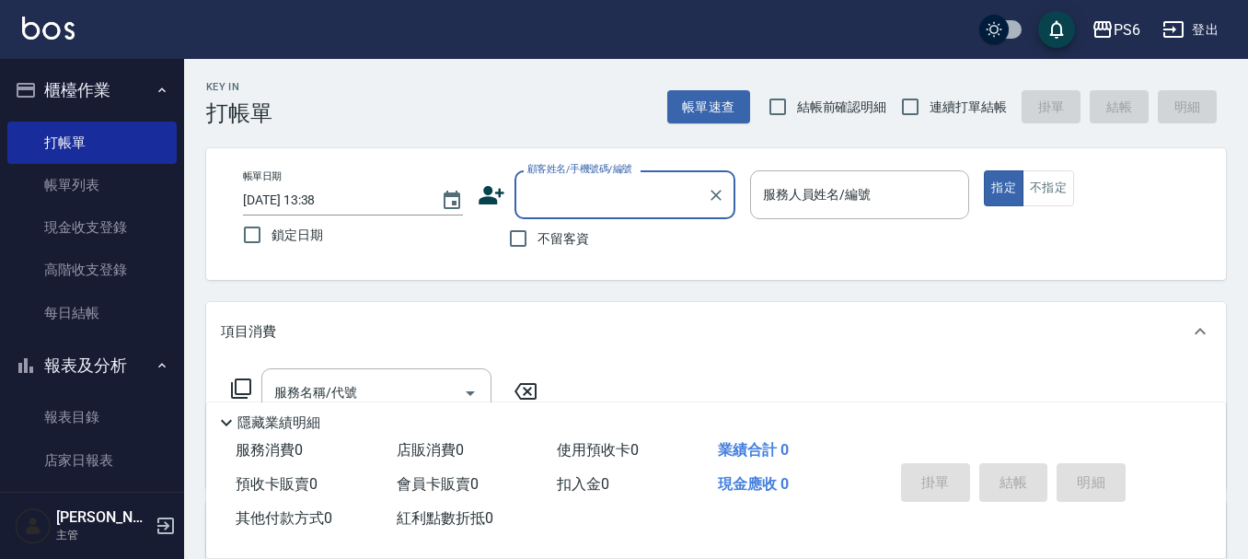
click at [911, 107] on input "連續打單結帳" at bounding box center [910, 106] width 39 height 39
checkbox input "true"
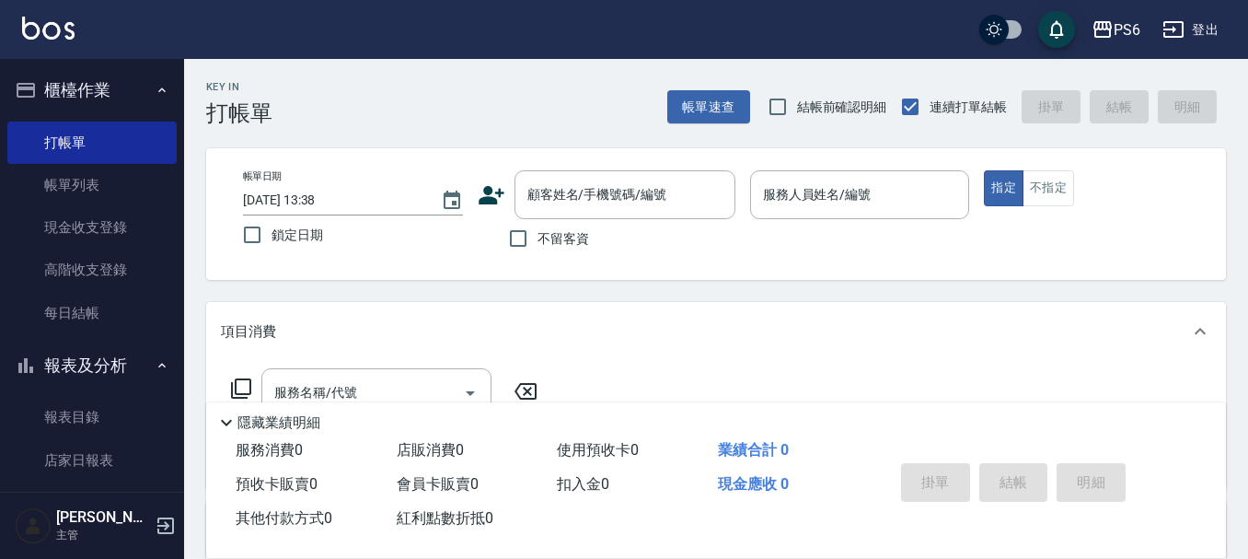
drag, startPoint x: 510, startPoint y: 237, endPoint x: 863, endPoint y: 224, distance: 353.7
click at [539, 243] on label "不留客資" at bounding box center [544, 238] width 90 height 39
click at [538, 243] on input "不留客資" at bounding box center [518, 238] width 39 height 39
checkbox input "true"
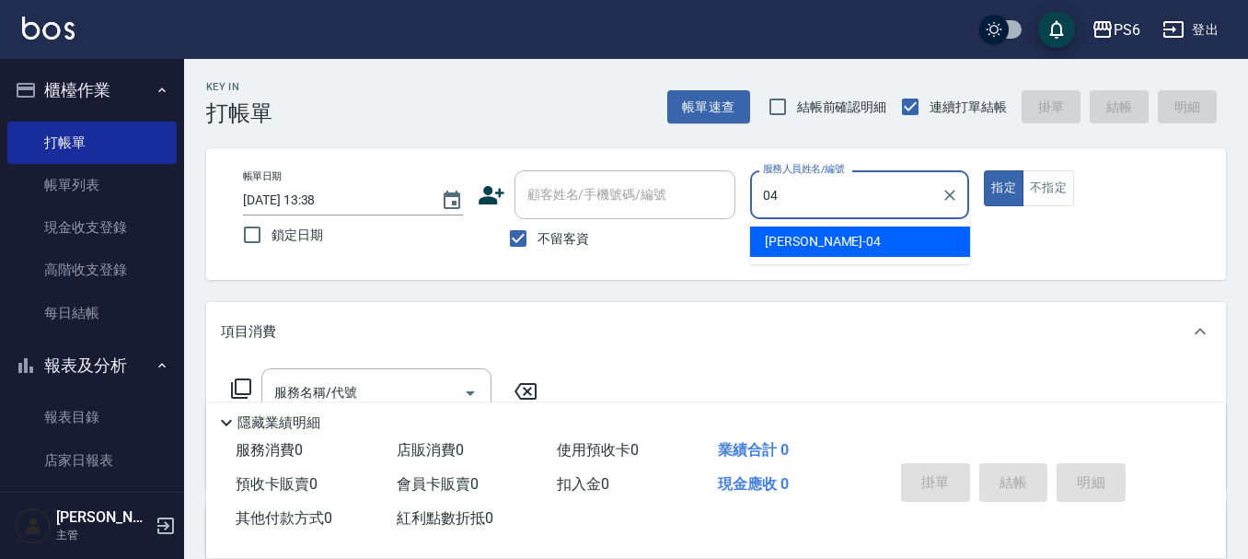
type input "[PERSON_NAME]-04"
type button "true"
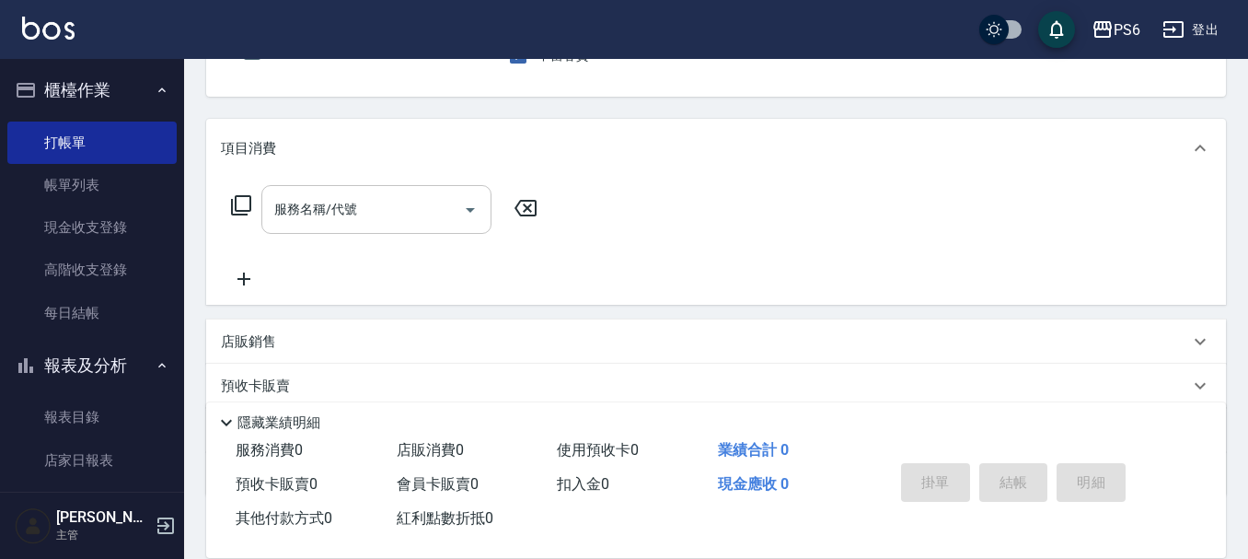
scroll to position [184, 0]
click at [412, 206] on input "服務名稱/代號" at bounding box center [363, 208] width 186 height 32
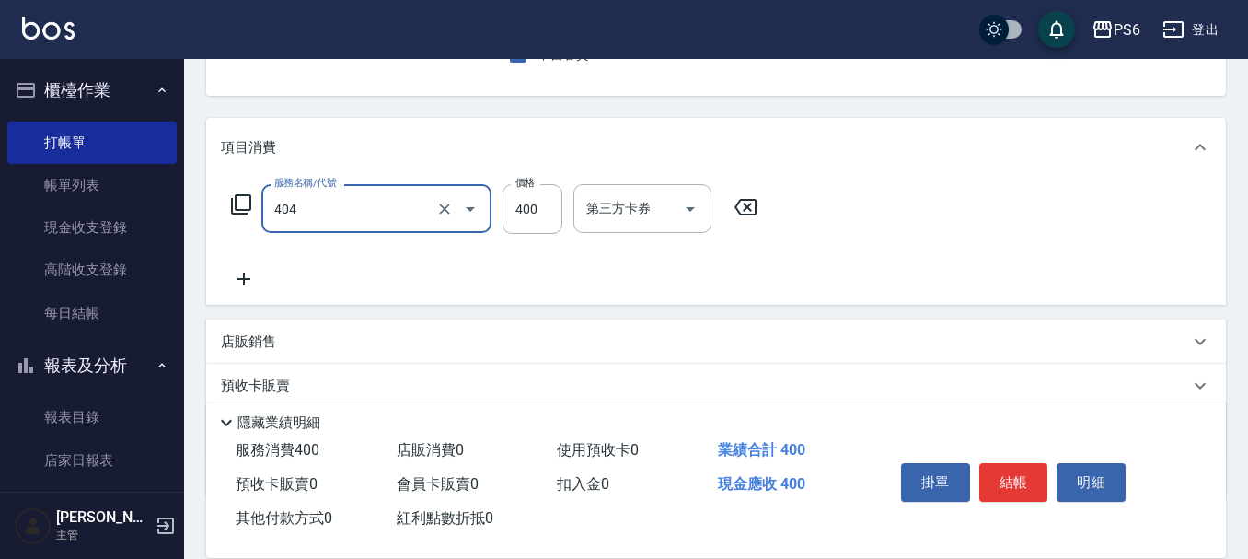
type input "B級剪髮(404)"
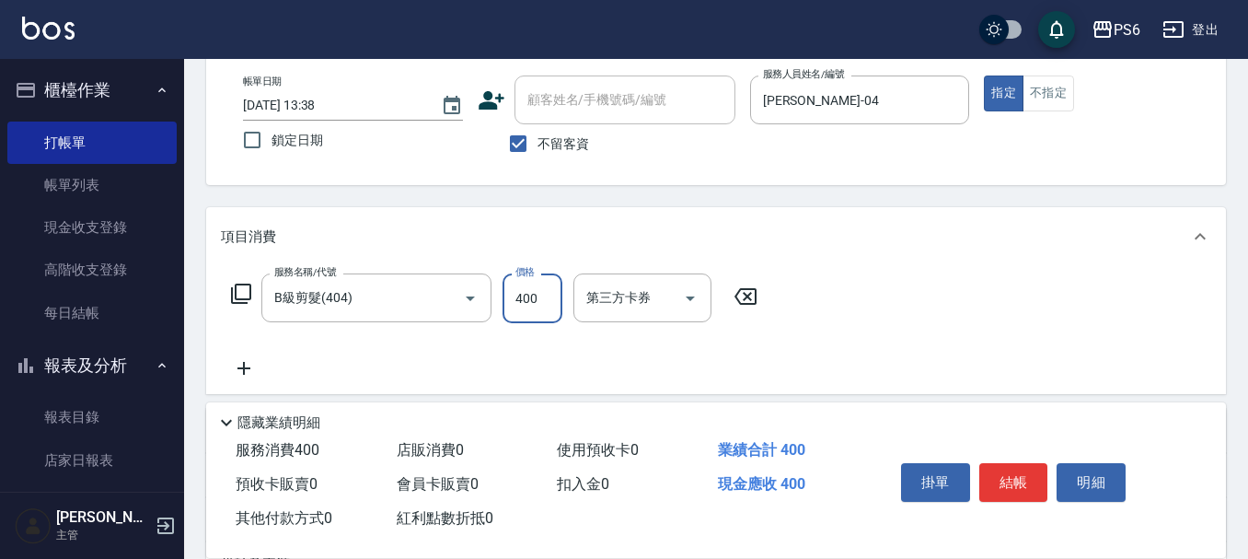
scroll to position [0, 0]
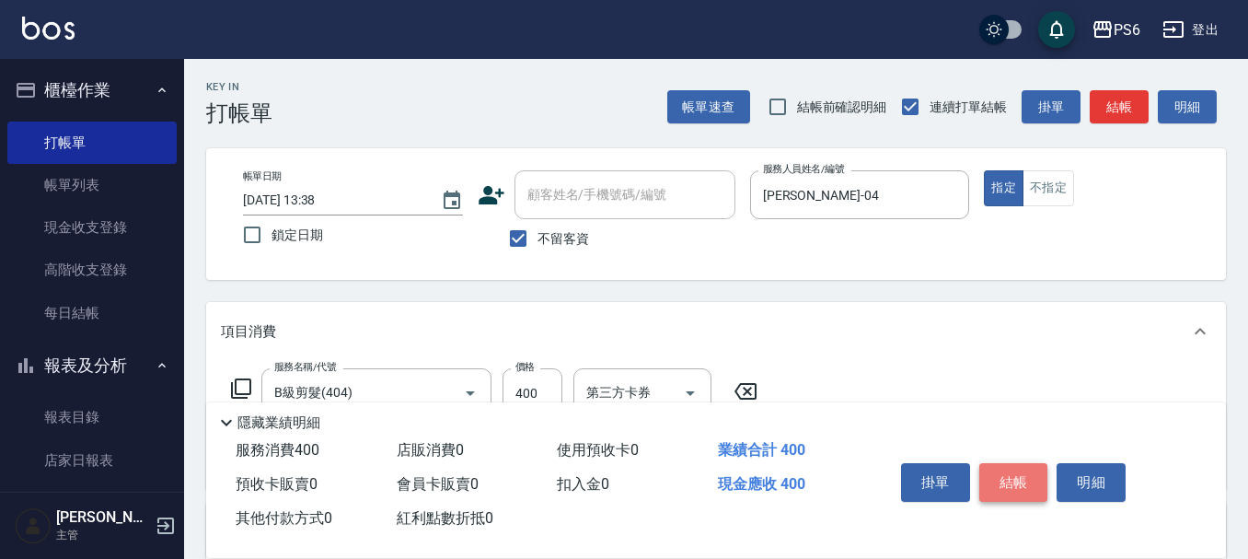
click at [1009, 467] on button "結帳" at bounding box center [1013, 482] width 69 height 39
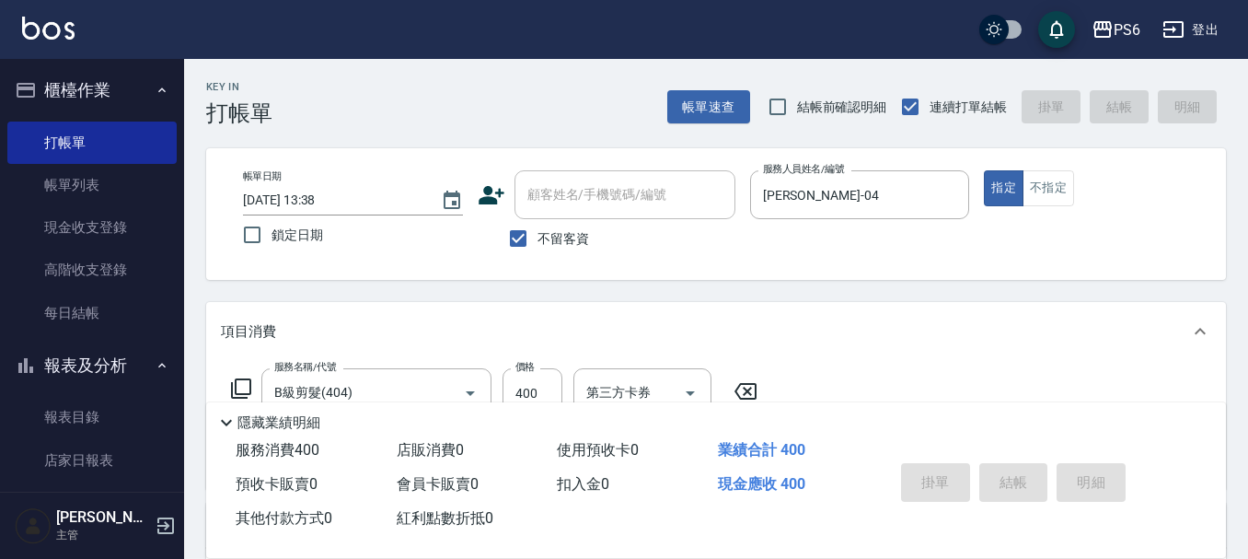
type input "[DATE] 15:05"
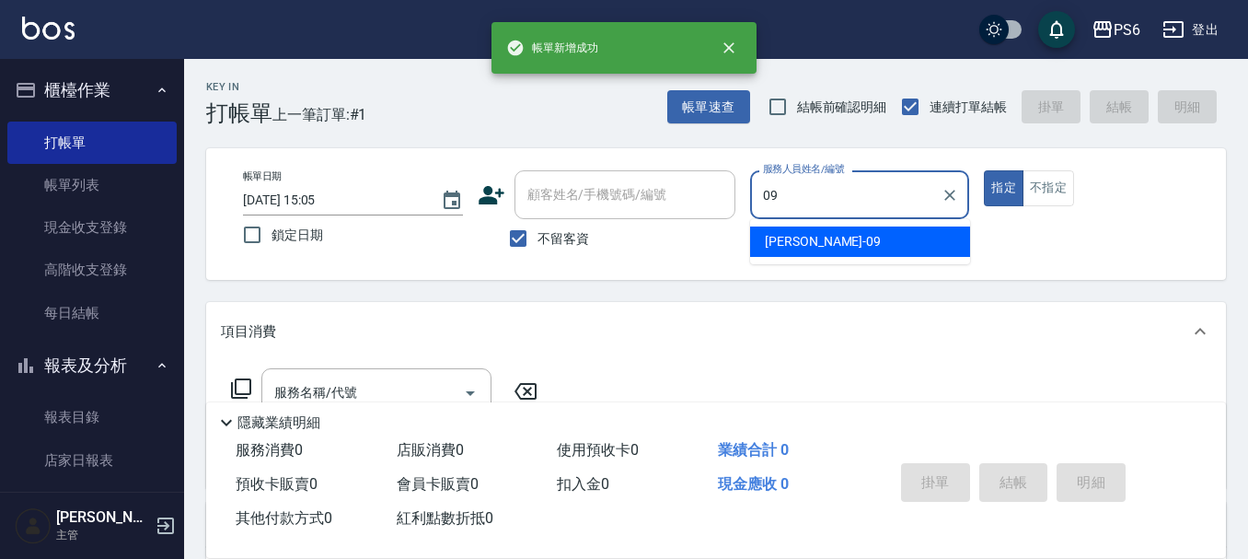
type input "[PERSON_NAME]-09"
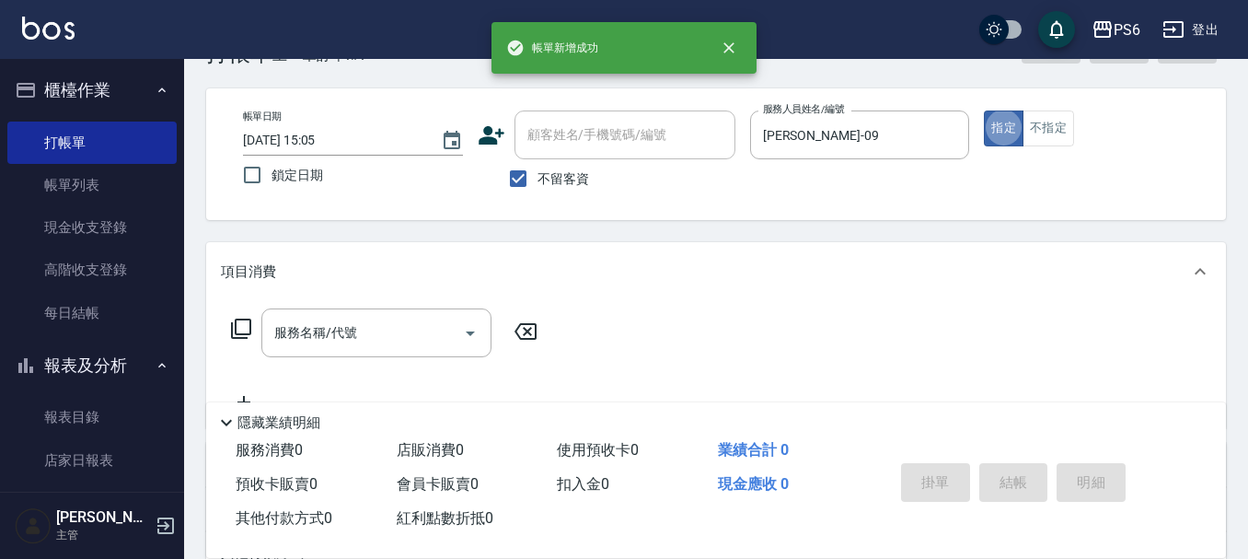
scroll to position [92, 0]
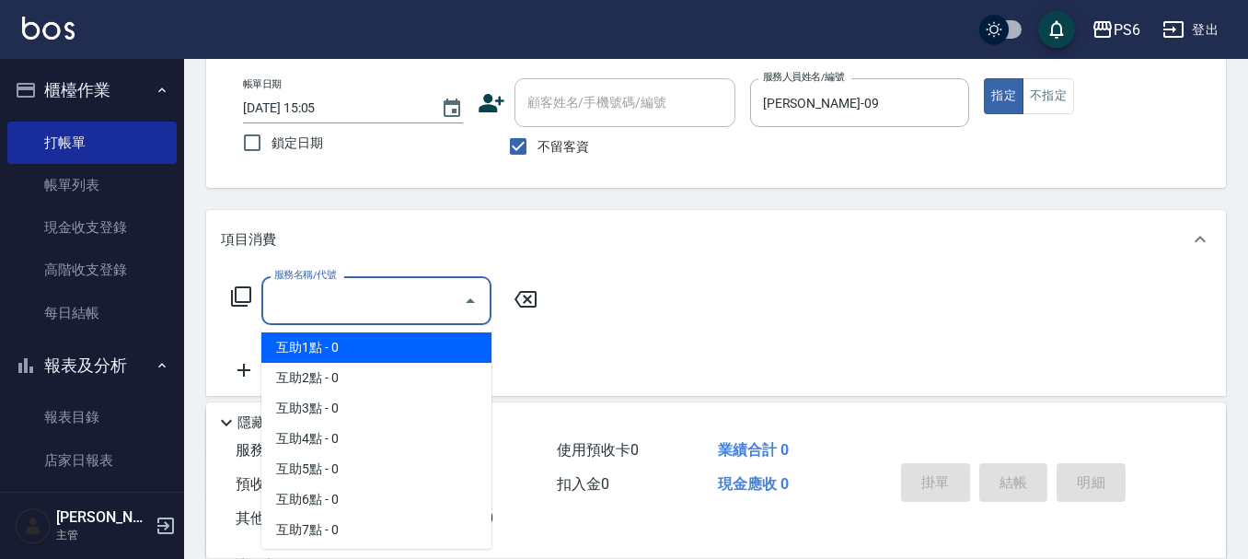
click at [391, 307] on input "服務名稱/代號" at bounding box center [363, 300] width 186 height 32
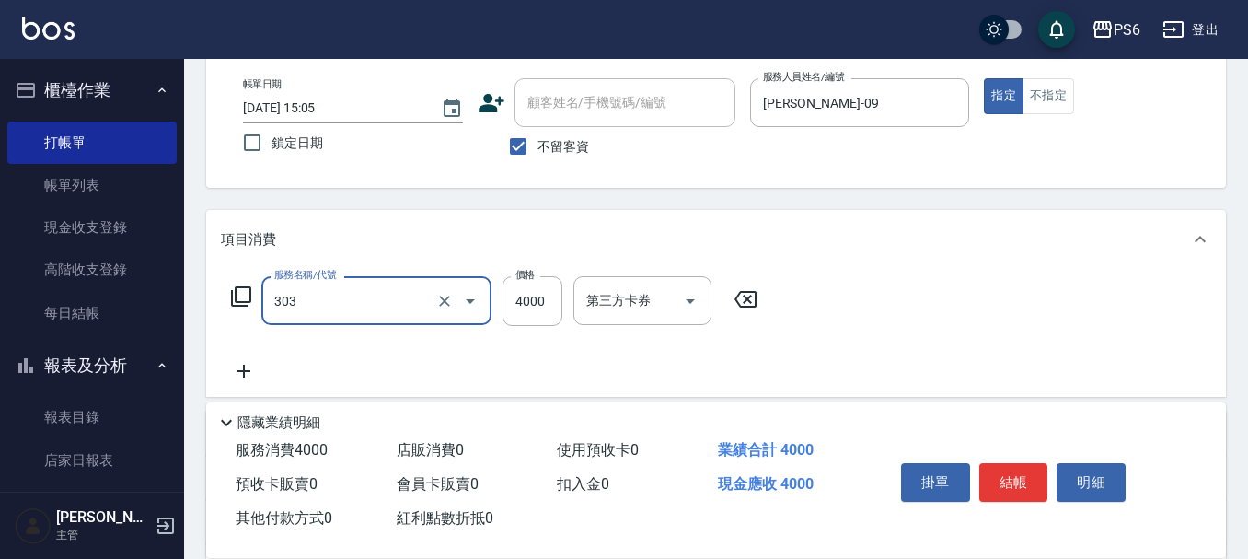
type input "塑形燙(303)"
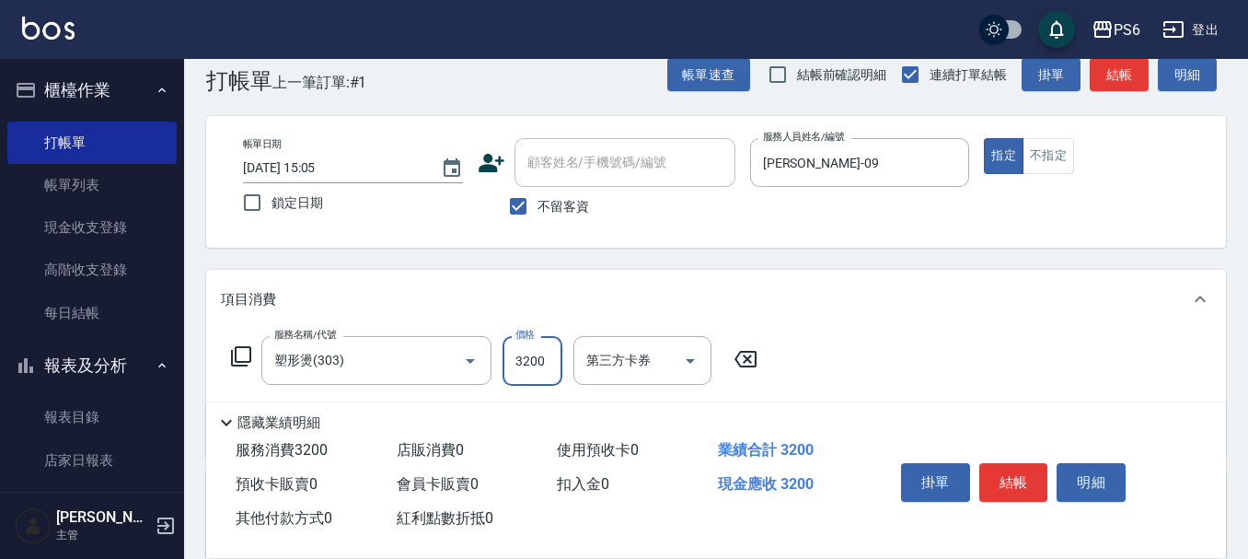
scroll to position [0, 0]
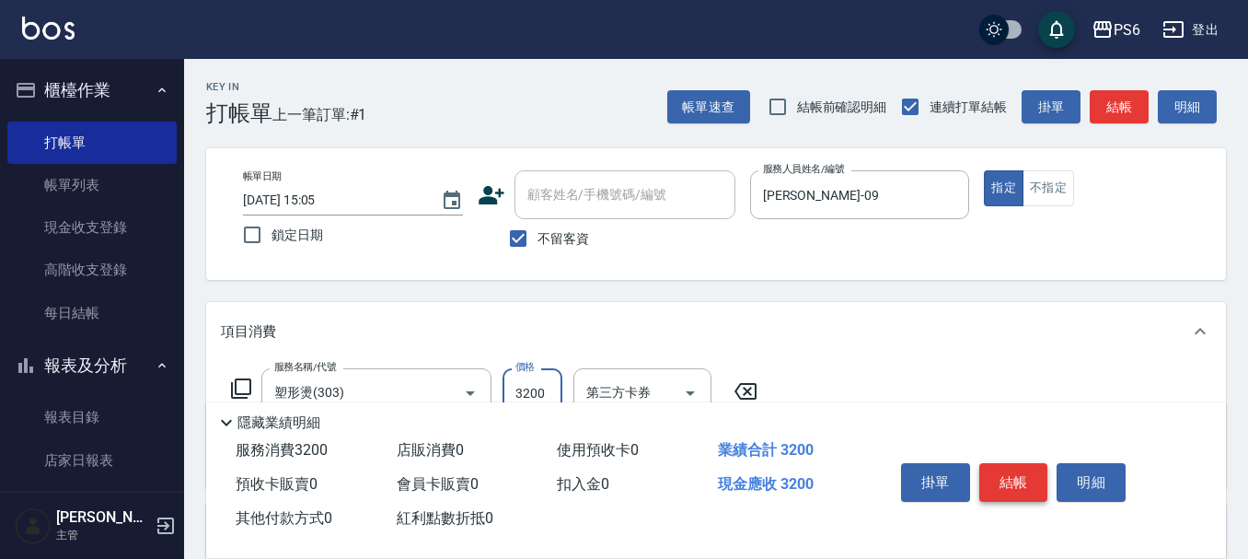
type input "3200"
click at [1017, 477] on button "結帳" at bounding box center [1013, 482] width 69 height 39
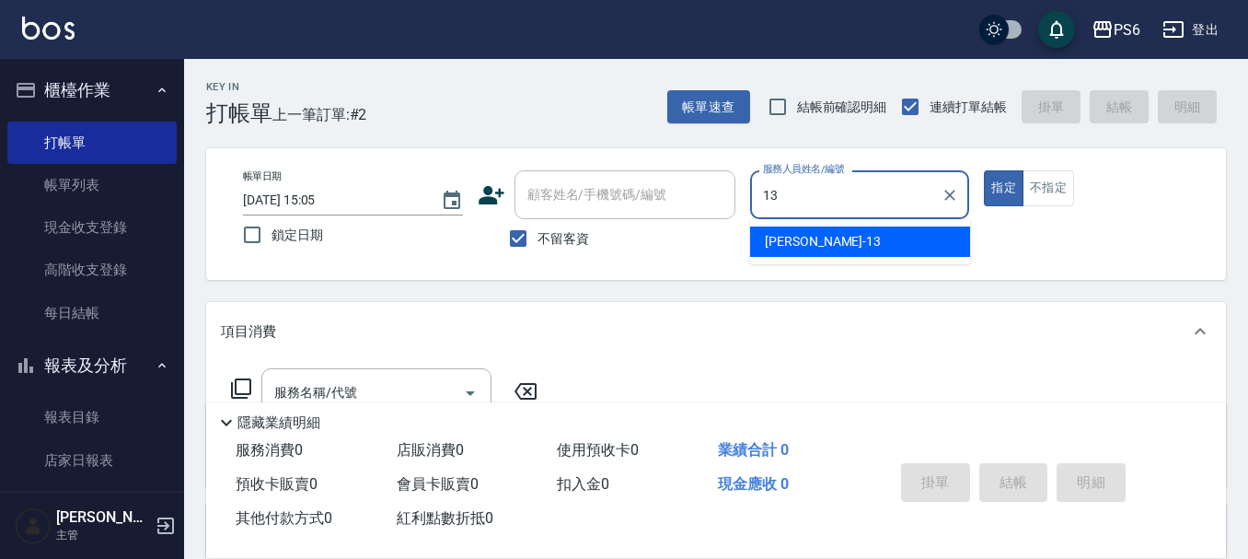
type input "[PERSON_NAME]-13"
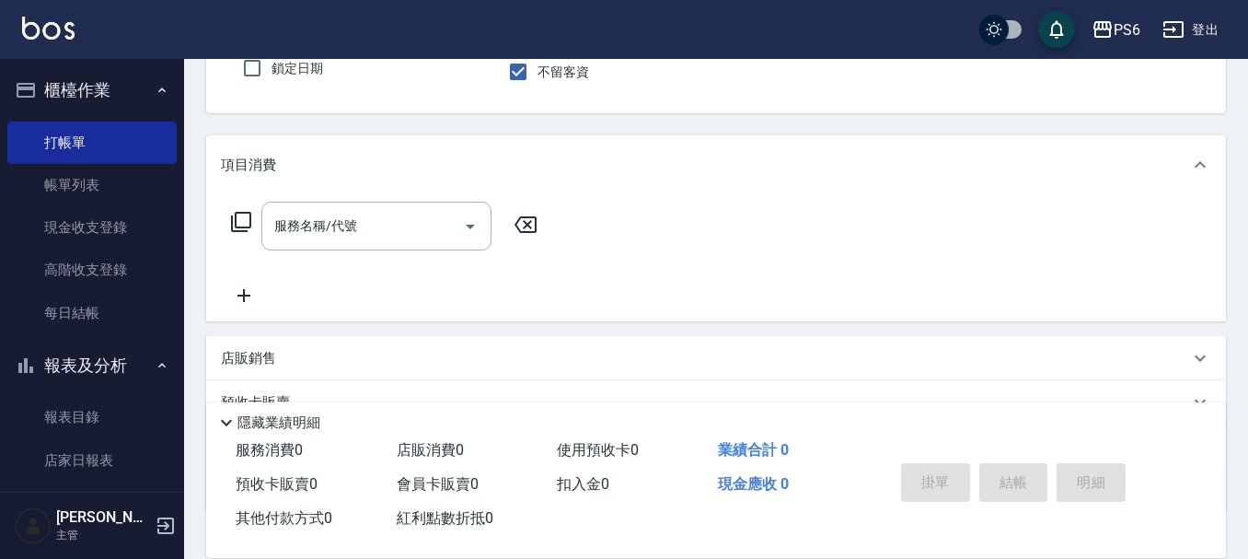
scroll to position [184, 0]
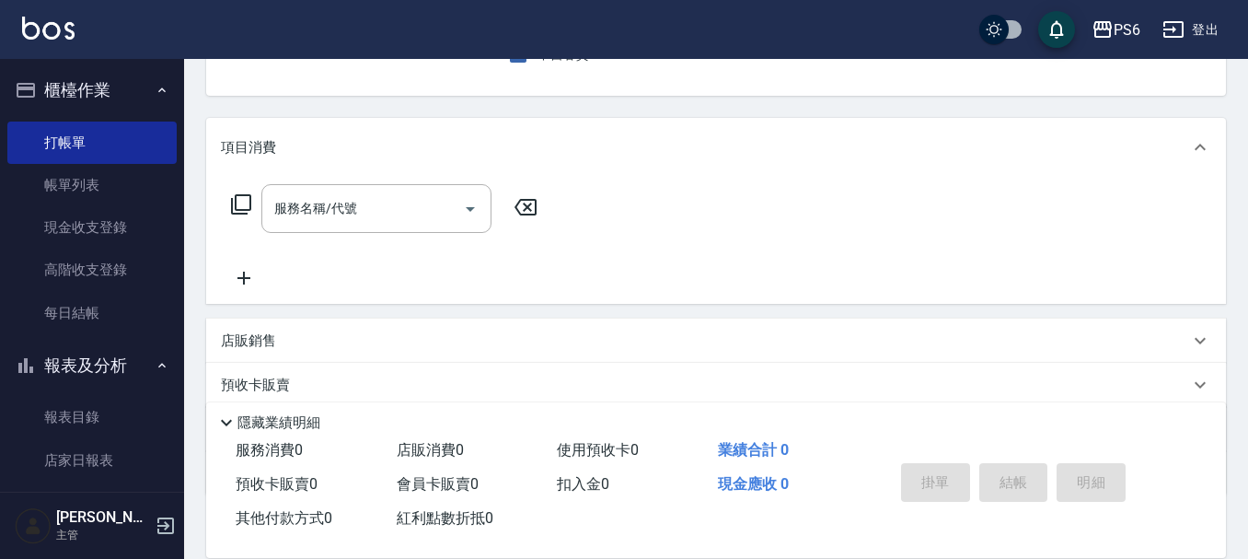
click at [412, 242] on div "服務名稱/代號 服務名稱/代號" at bounding box center [385, 236] width 328 height 105
click at [417, 214] on input "服務名稱/代號" at bounding box center [363, 208] width 186 height 32
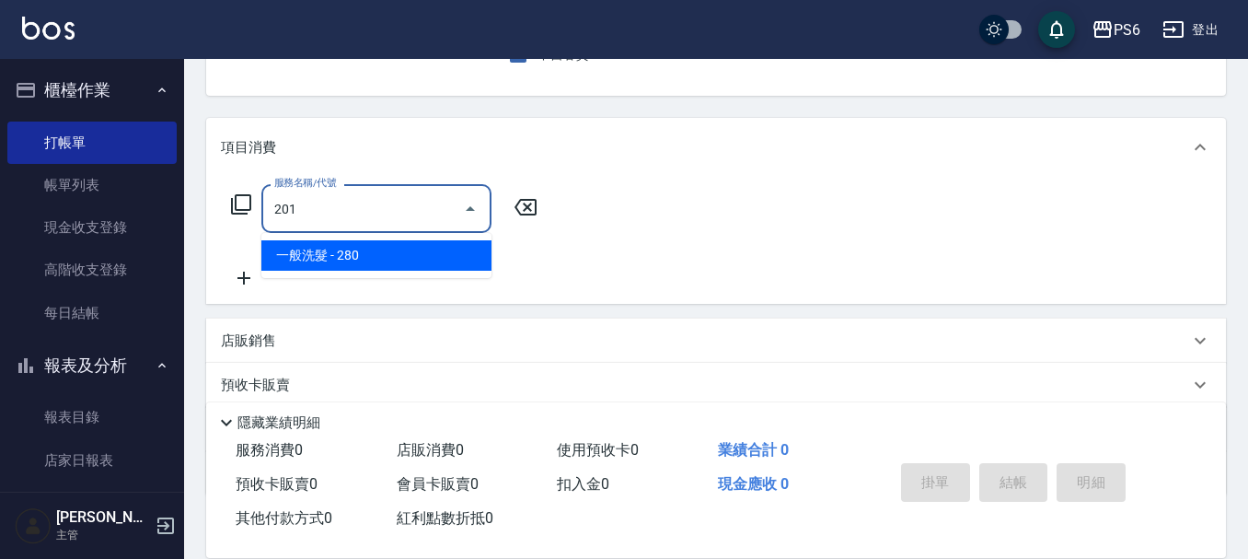
type input "一般洗髮(201)"
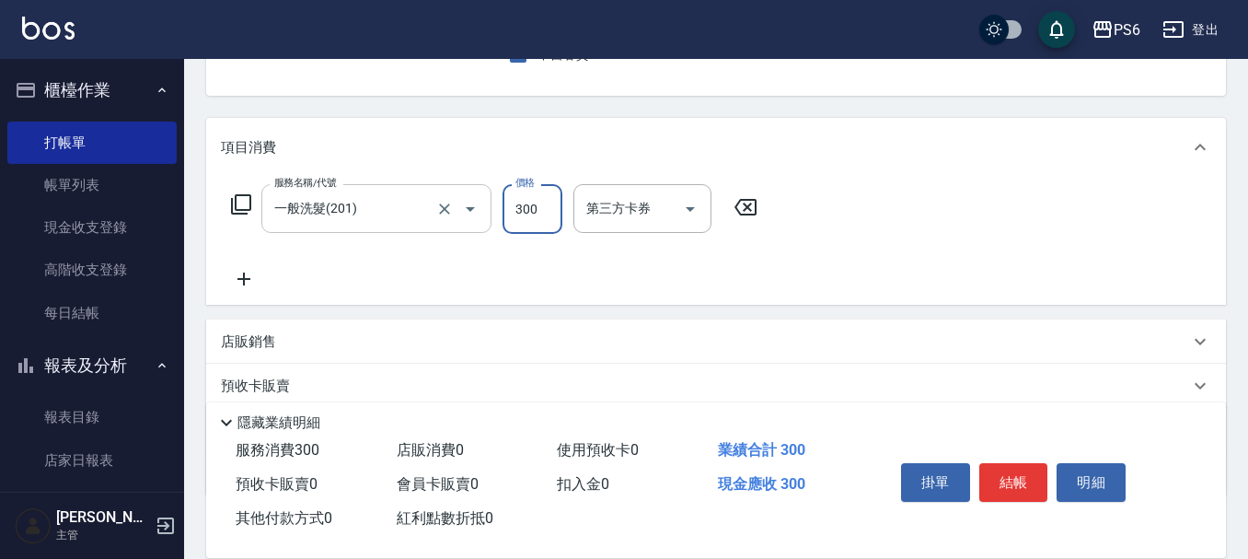
type input "300"
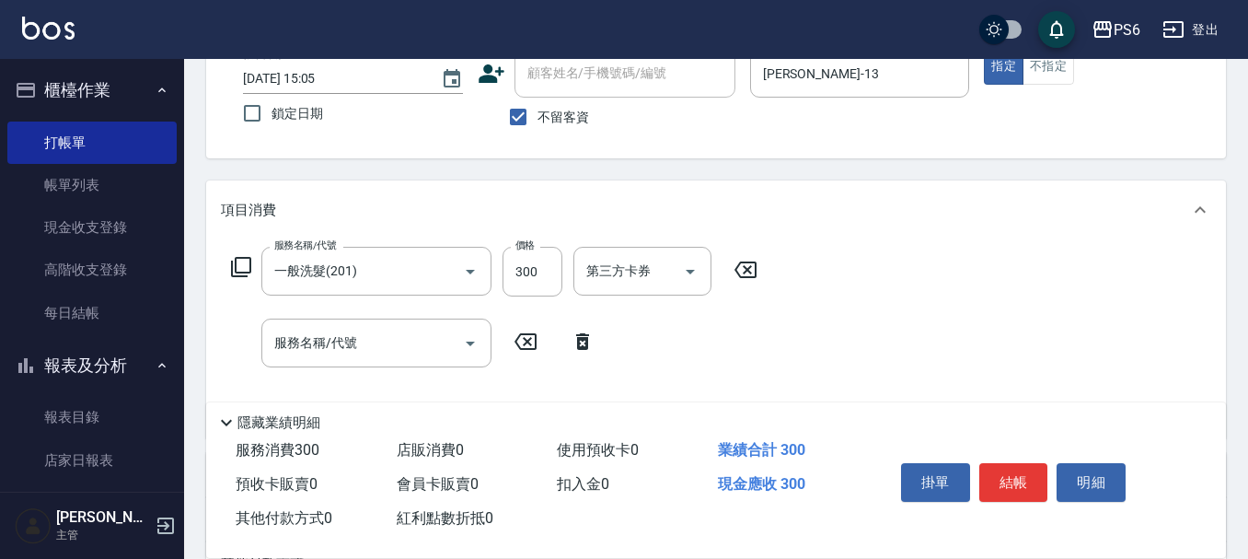
scroll to position [114, 0]
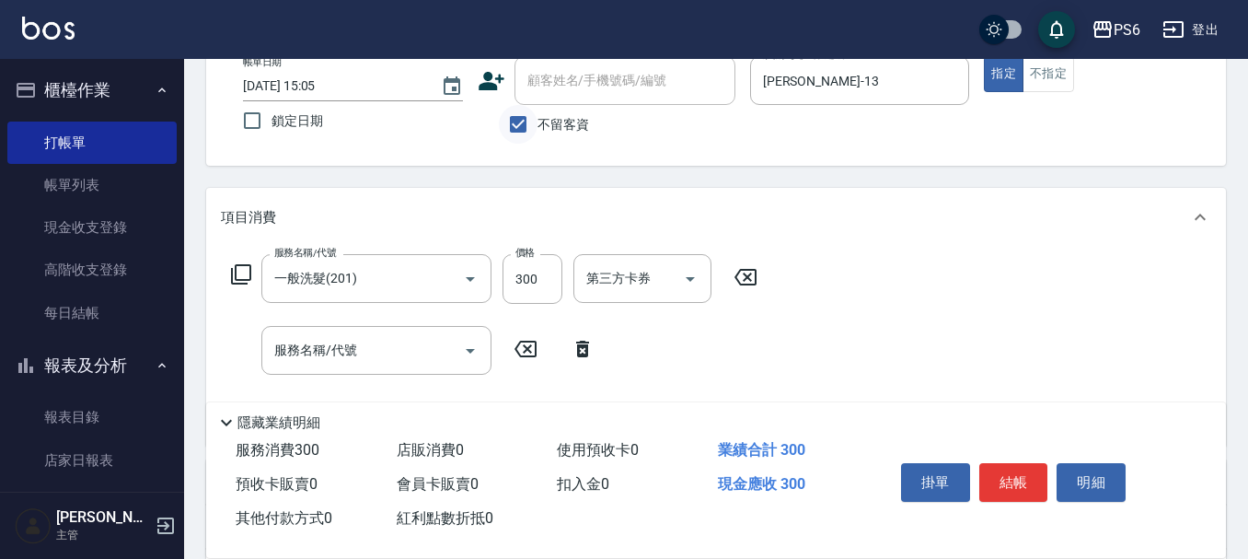
drag, startPoint x: 514, startPoint y: 116, endPoint x: 527, endPoint y: 110, distance: 15.2
click at [514, 118] on input "不留客資" at bounding box center [518, 124] width 39 height 39
checkbox input "false"
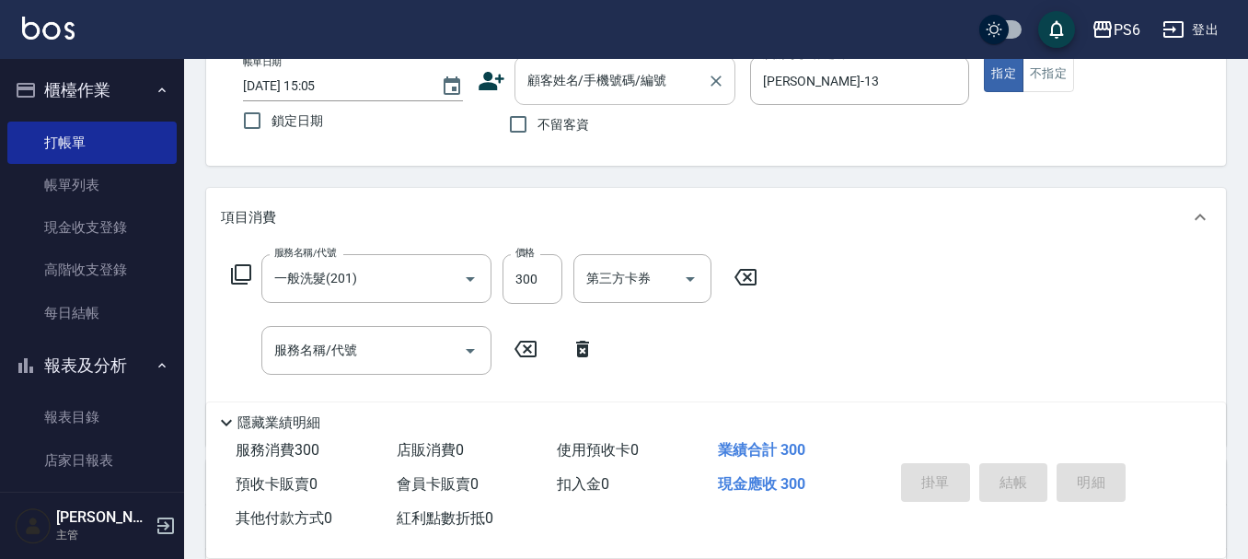
click at [587, 95] on input "顧客姓名/手機號碼/編號" at bounding box center [611, 80] width 177 height 32
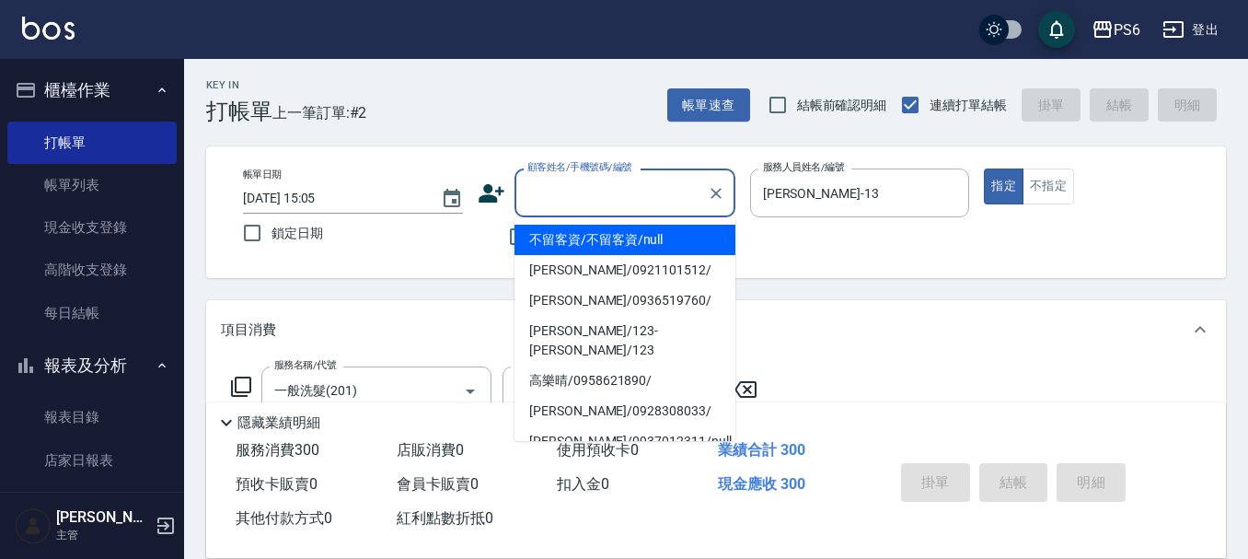
scroll to position [0, 0]
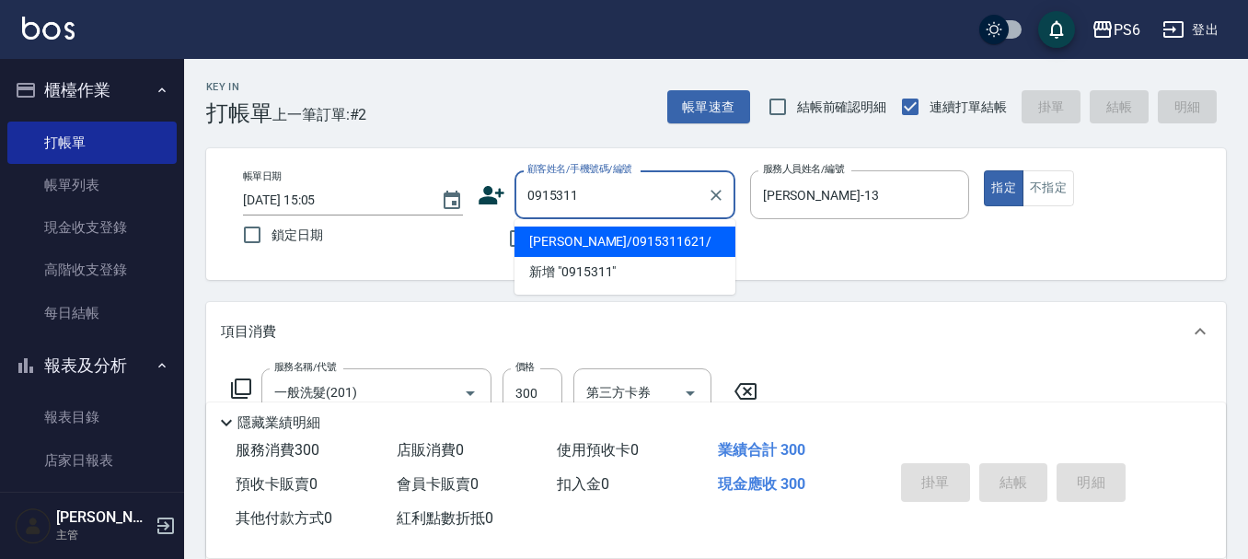
click at [661, 235] on li "[PERSON_NAME]/0915311621/" at bounding box center [625, 241] width 221 height 30
type input "[PERSON_NAME]/0915311621/"
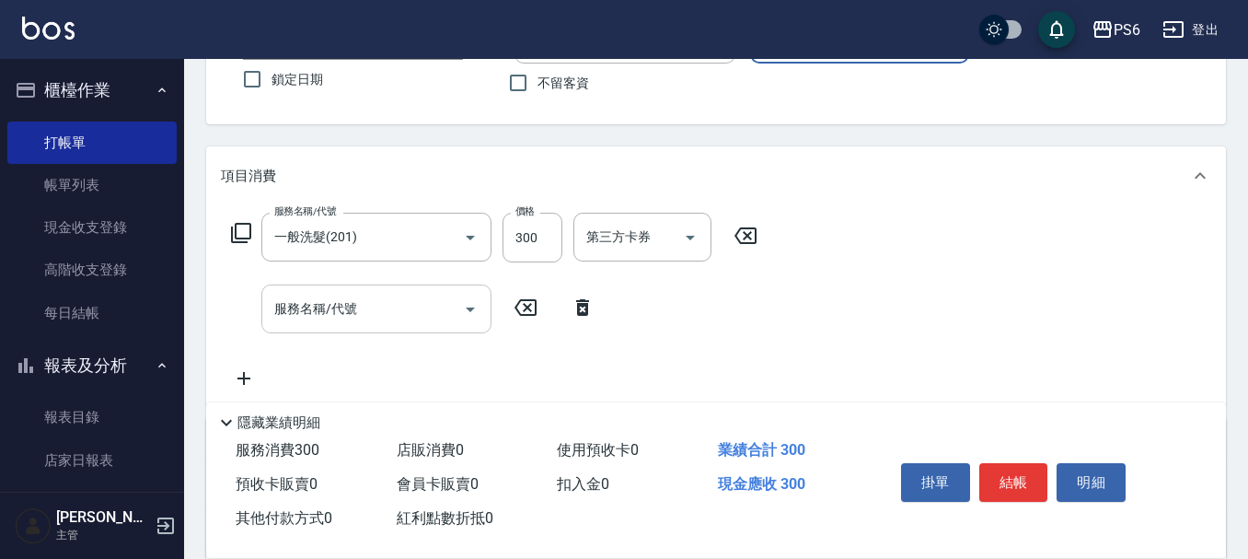
scroll to position [184, 0]
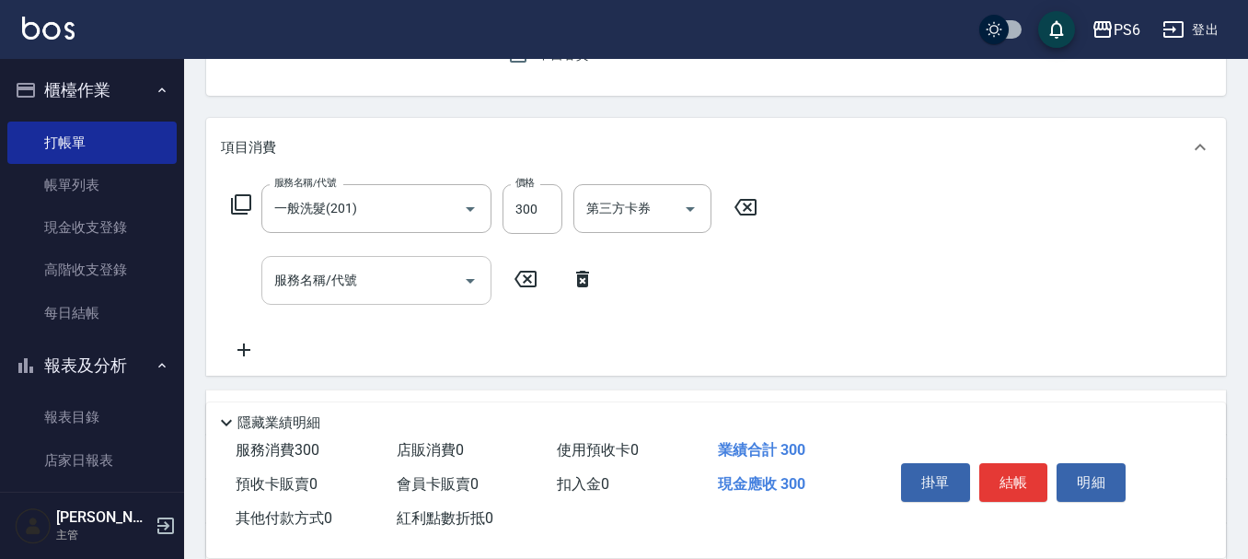
click at [409, 284] on input "服務名稱/代號" at bounding box center [363, 280] width 186 height 32
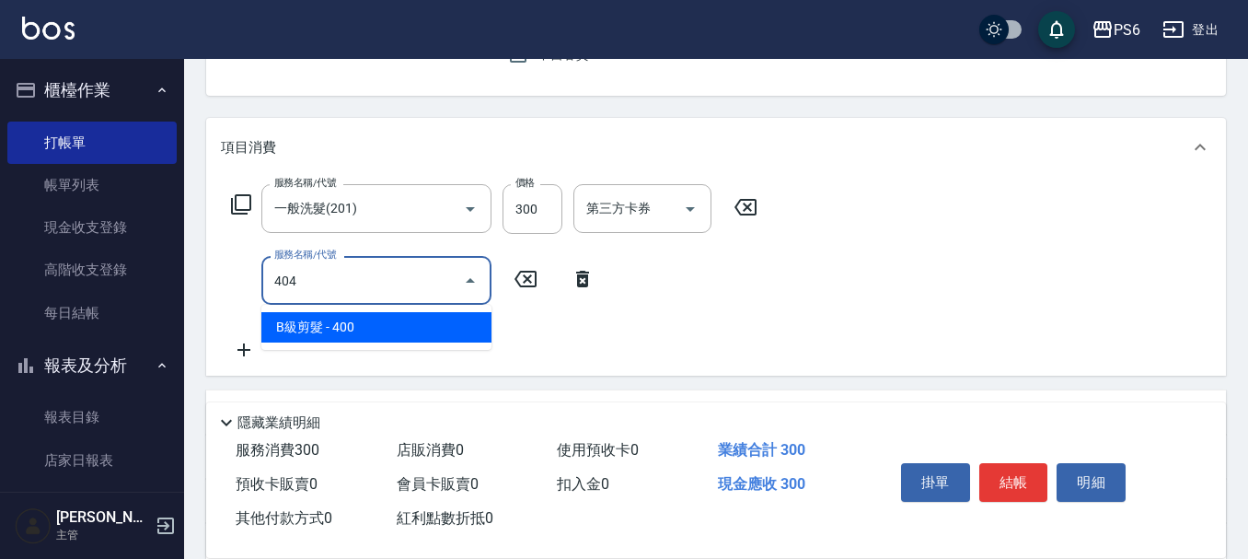
type input "B級剪髮(404)"
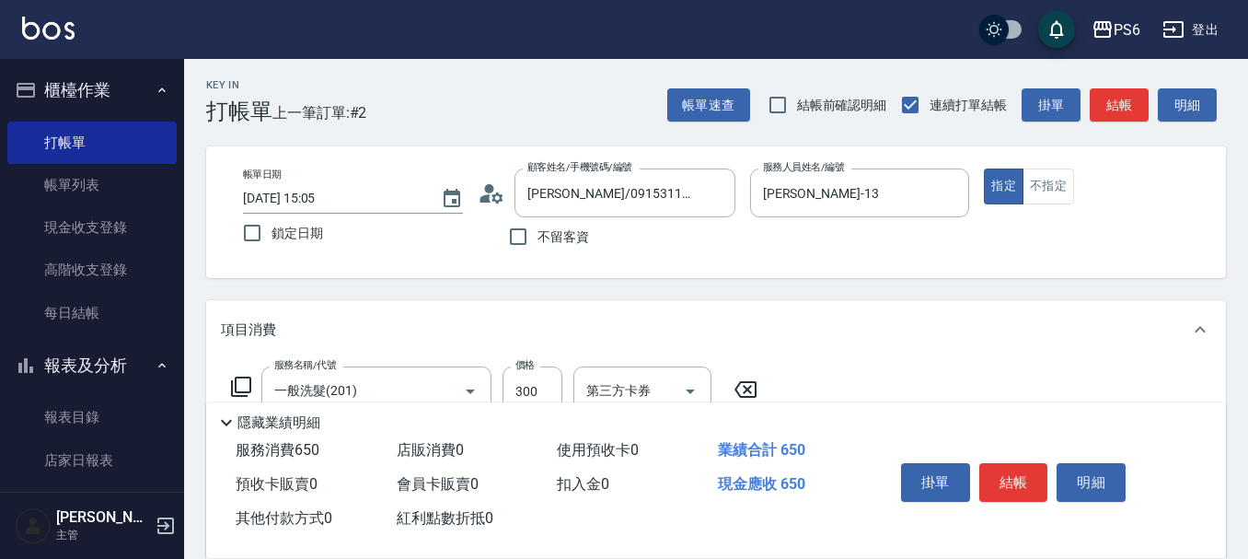
scroll to position [0, 0]
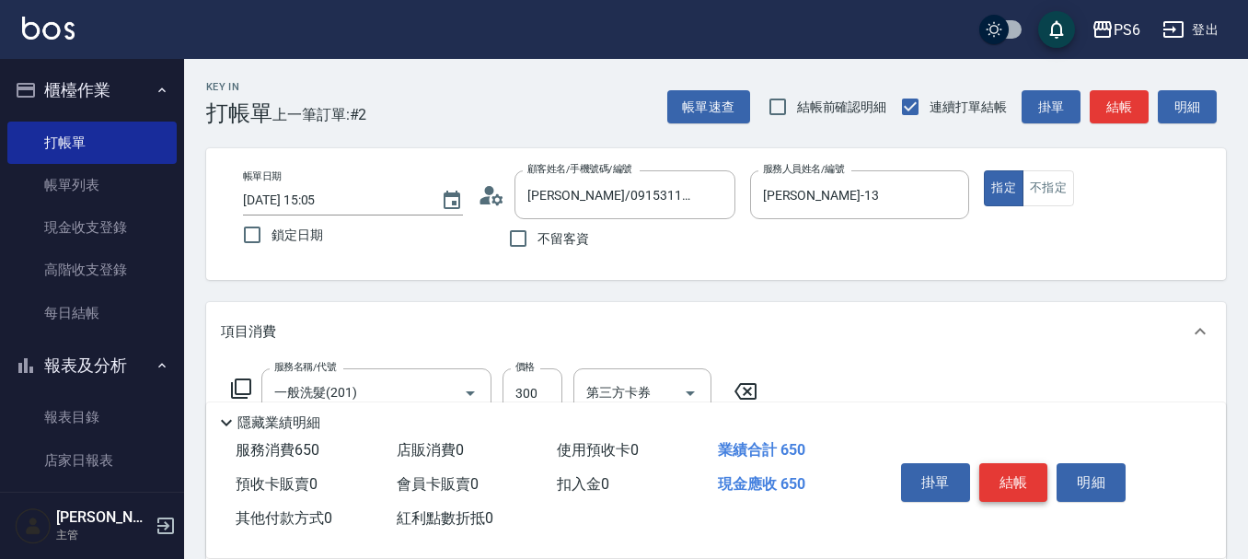
type input "350"
click at [1014, 472] on button "結帳" at bounding box center [1013, 482] width 69 height 39
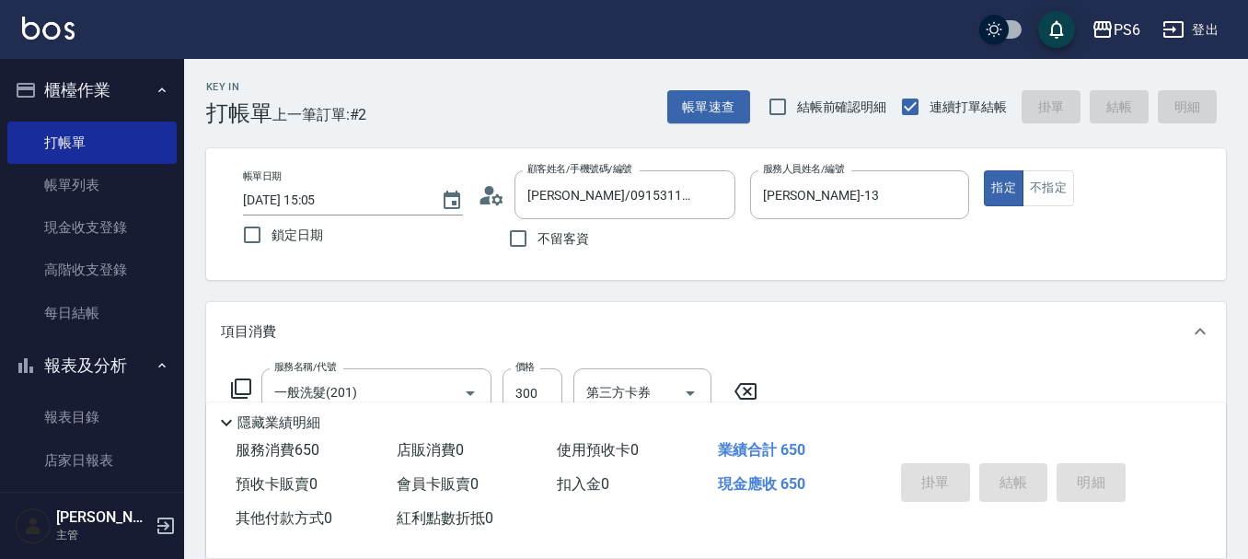
type input "[DATE] 15:06"
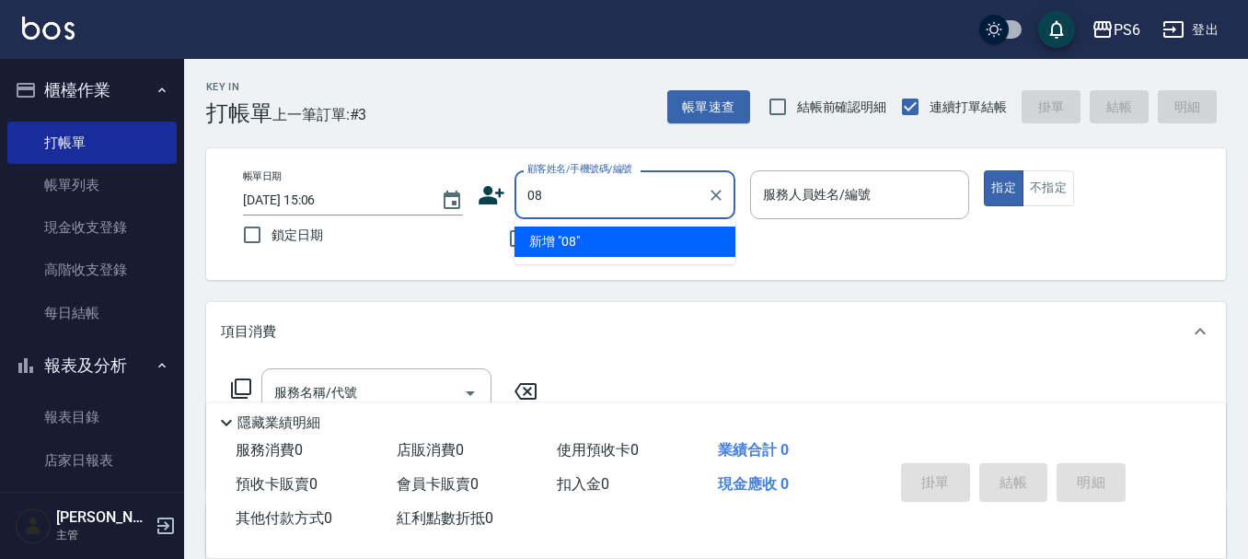
type input "08"
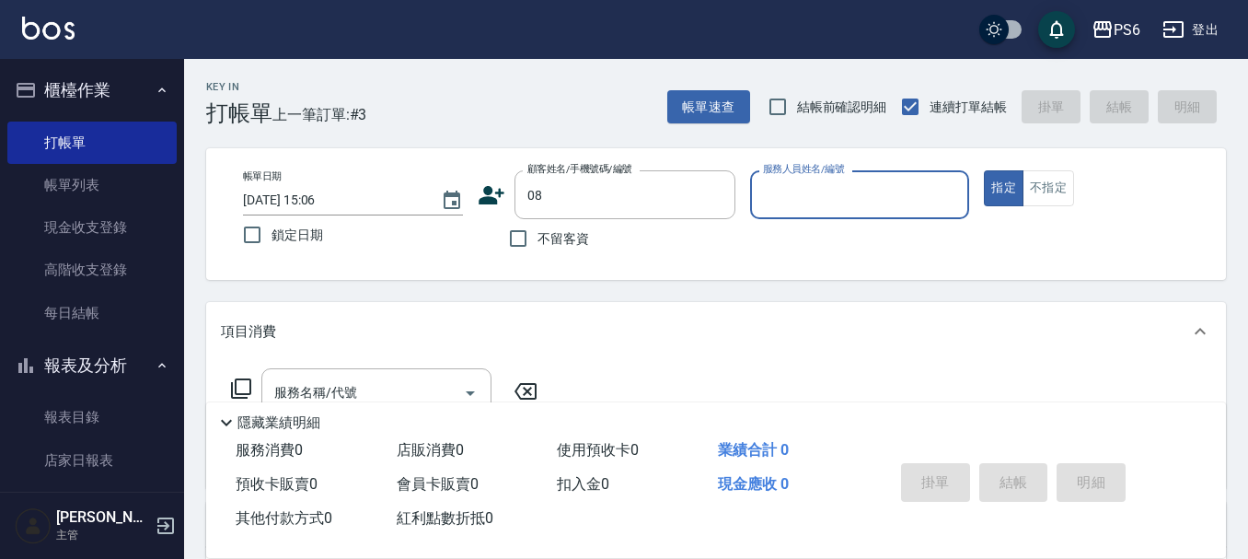
drag, startPoint x: 716, startPoint y: 192, endPoint x: 482, endPoint y: 268, distance: 245.7
click at [714, 193] on icon "Clear" at bounding box center [716, 195] width 18 height 18
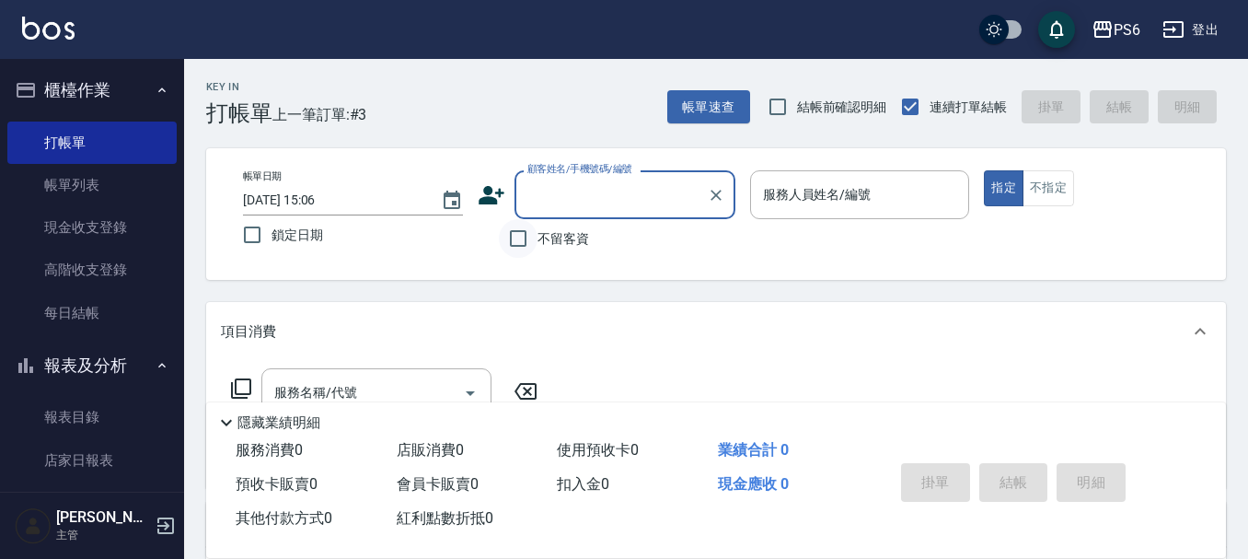
drag, startPoint x: 502, startPoint y: 244, endPoint x: 527, endPoint y: 241, distance: 25.9
click at [505, 245] on input "不留客資" at bounding box center [518, 238] width 39 height 39
checkbox input "true"
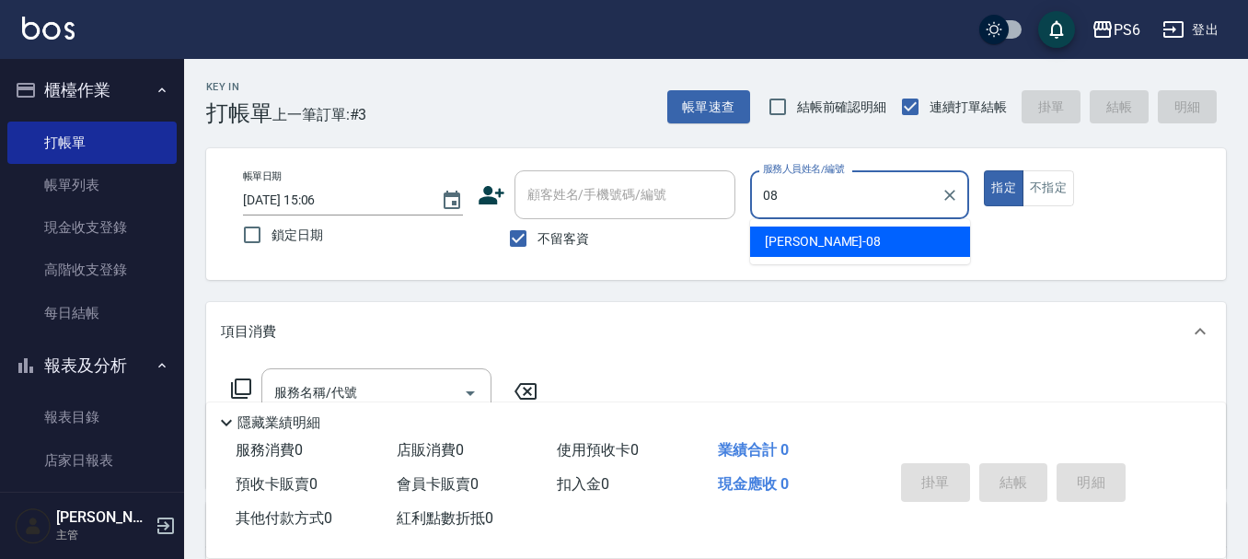
type input "[PERSON_NAME]-08"
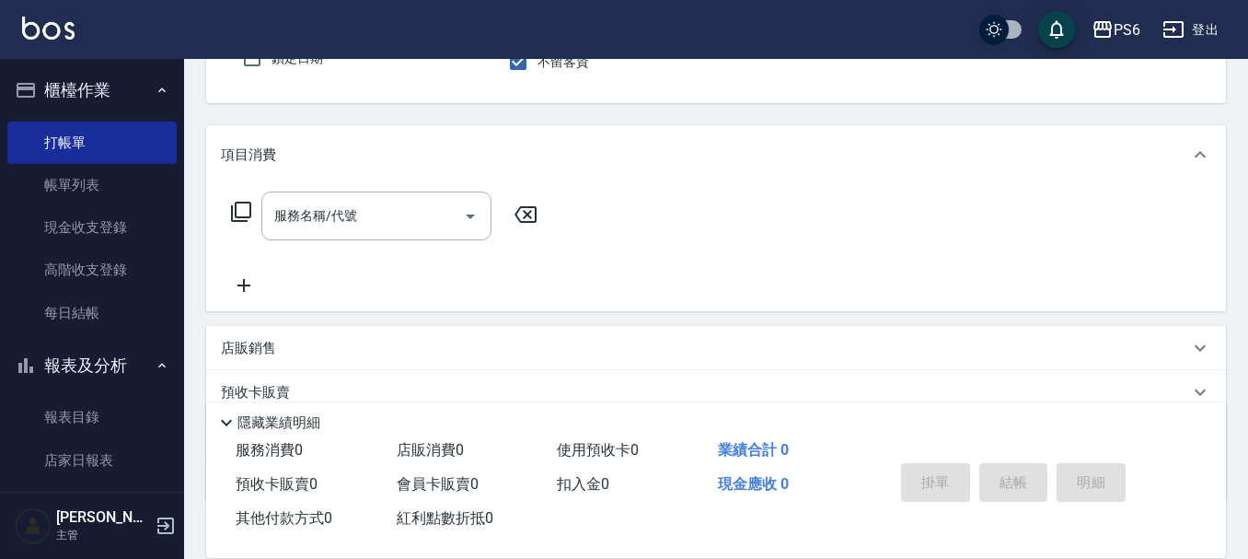
scroll to position [184, 0]
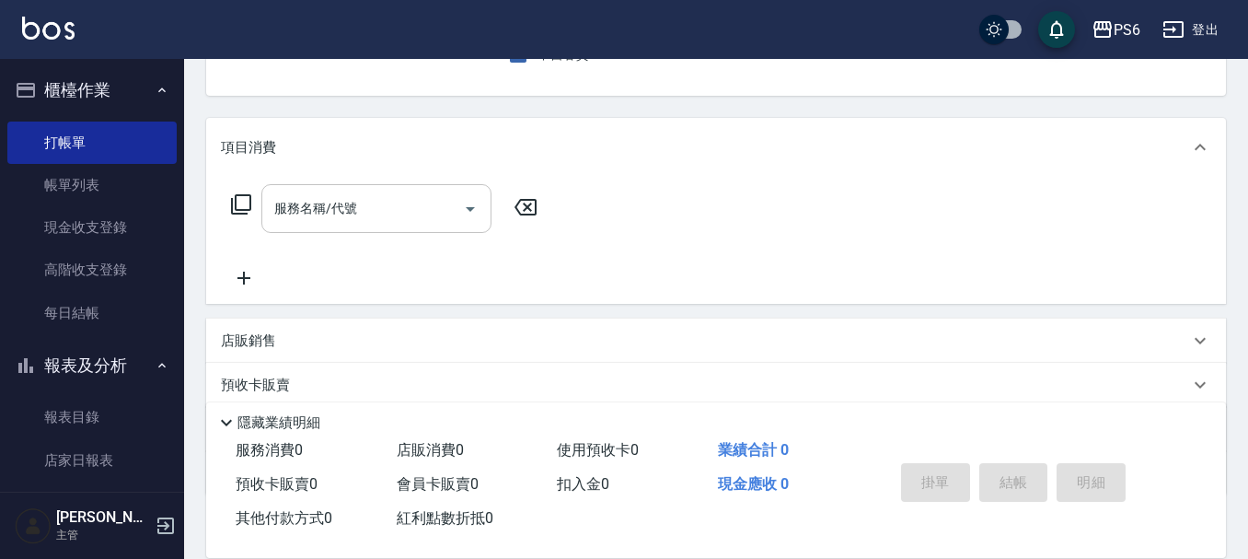
click at [397, 192] on input "服務名稱/代號" at bounding box center [363, 208] width 186 height 32
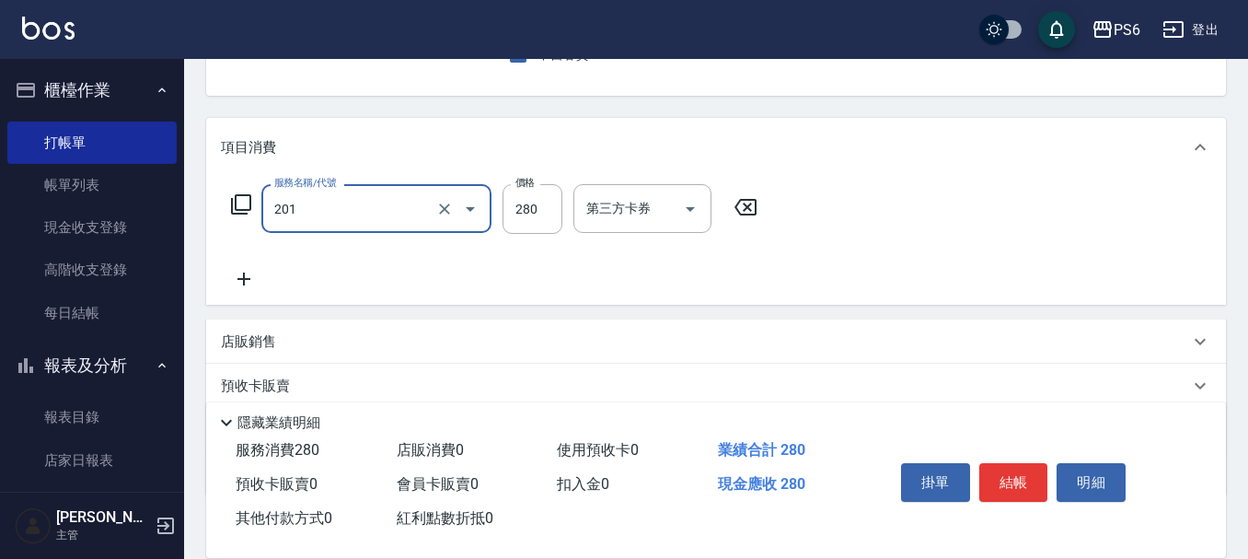
type input "一般洗髮(201)"
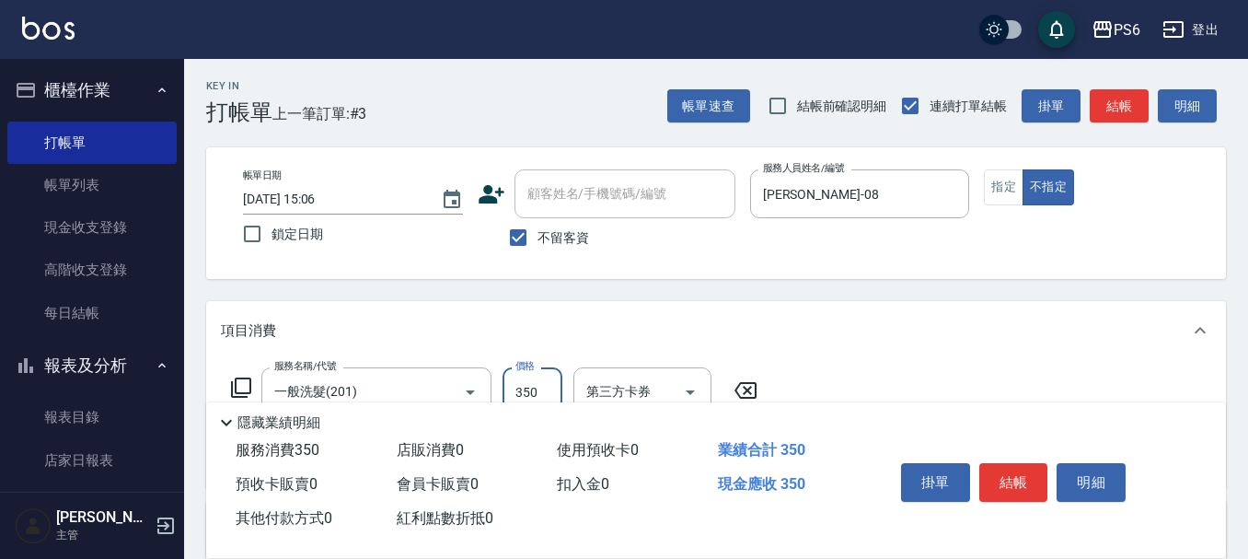
scroll to position [0, 0]
type input "350"
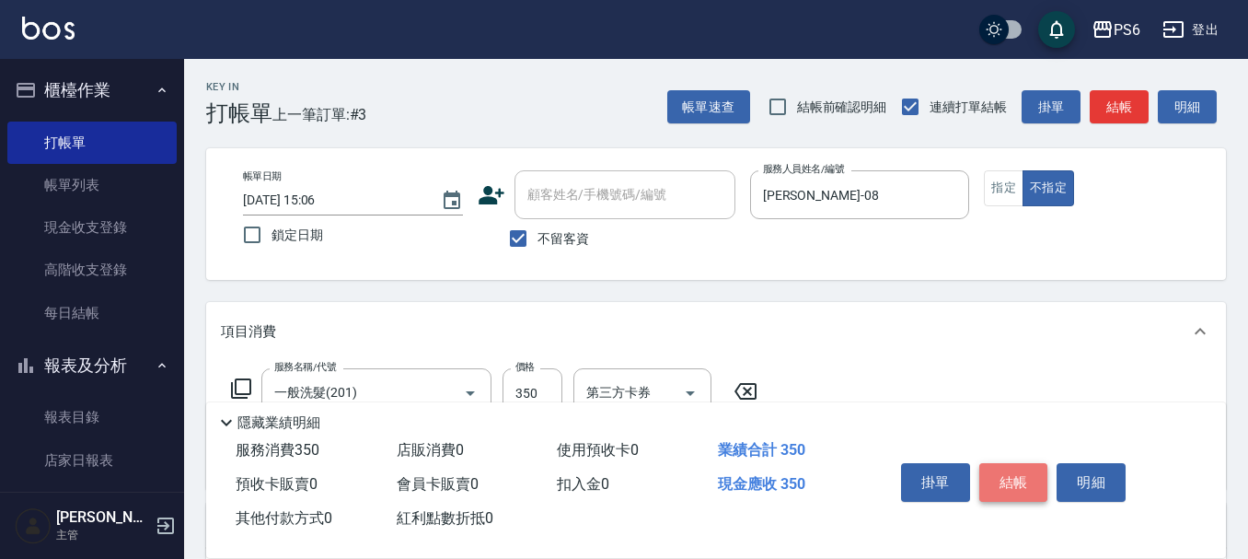
click at [1018, 480] on button "結帳" at bounding box center [1013, 482] width 69 height 39
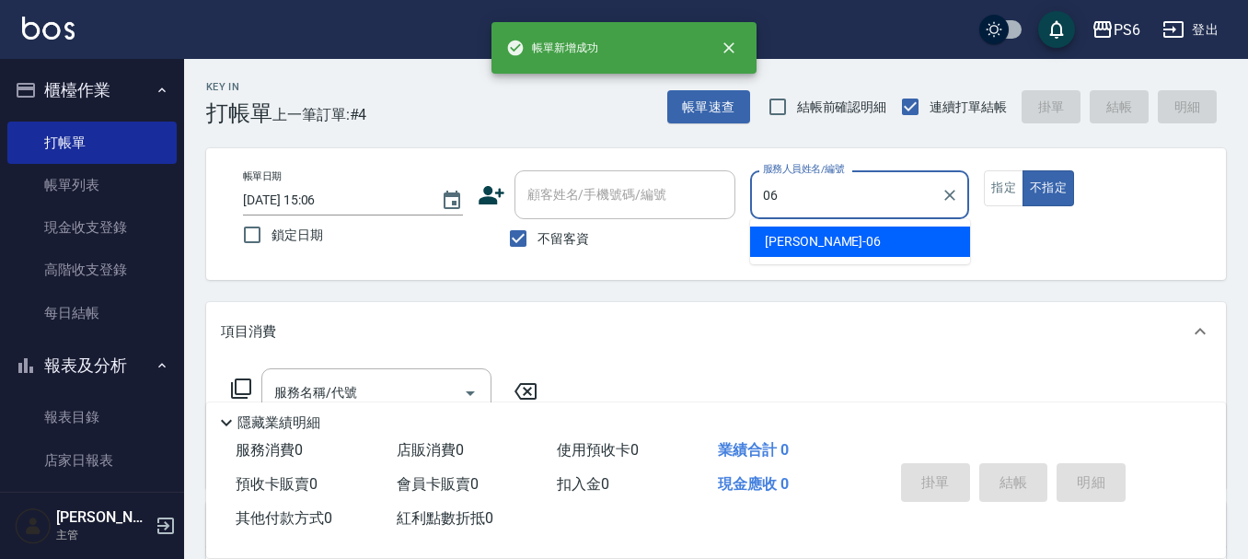
type input "[PERSON_NAME]-06"
type button "false"
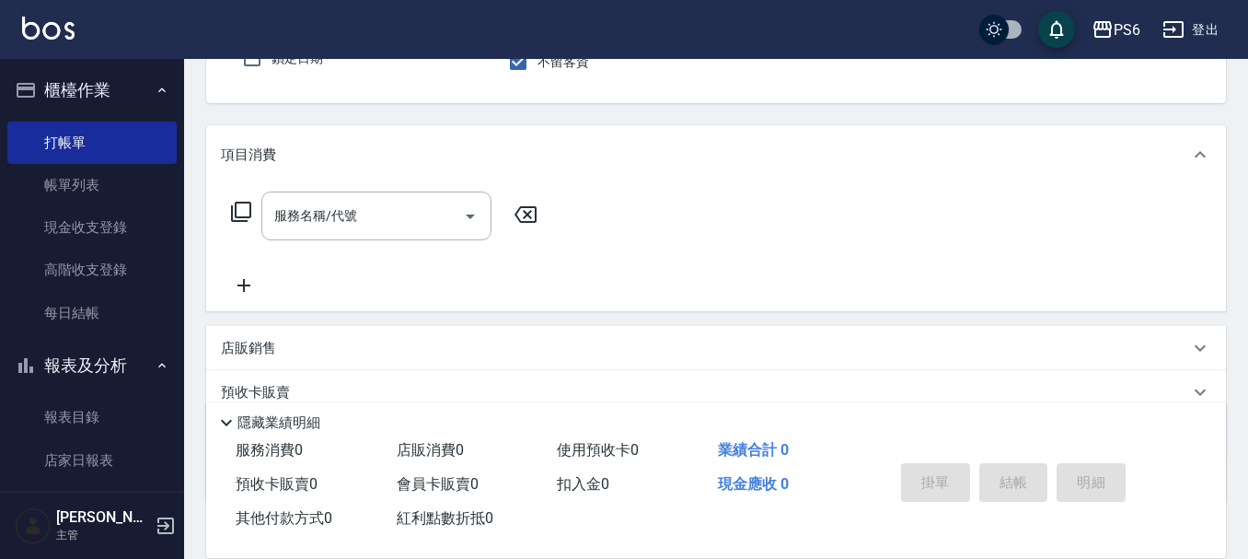
scroll to position [184, 0]
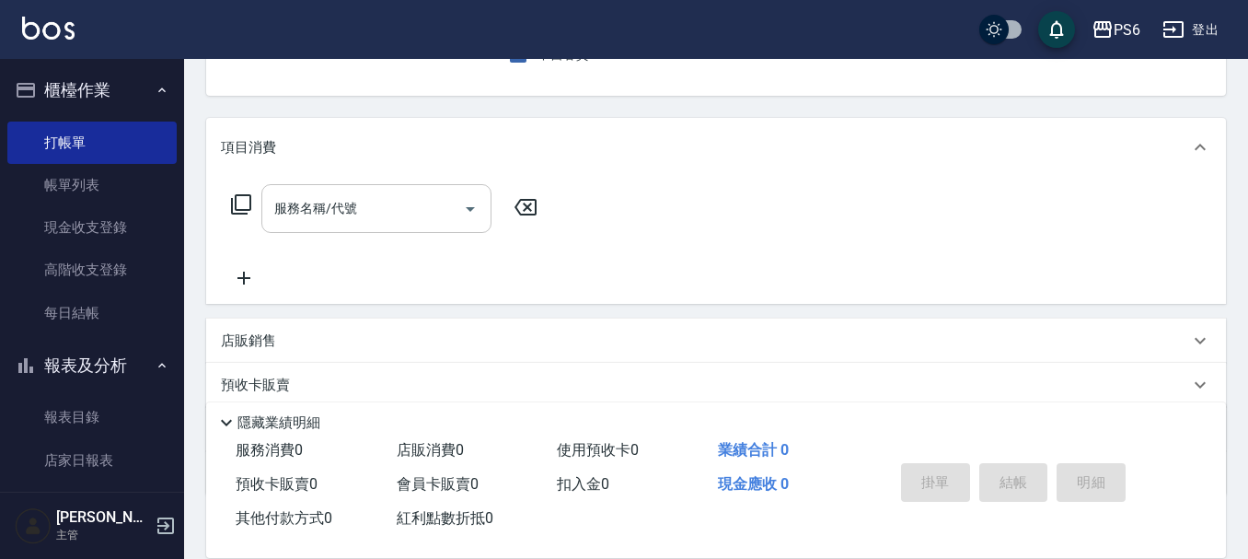
click at [423, 220] on input "服務名稱/代號" at bounding box center [363, 208] width 186 height 32
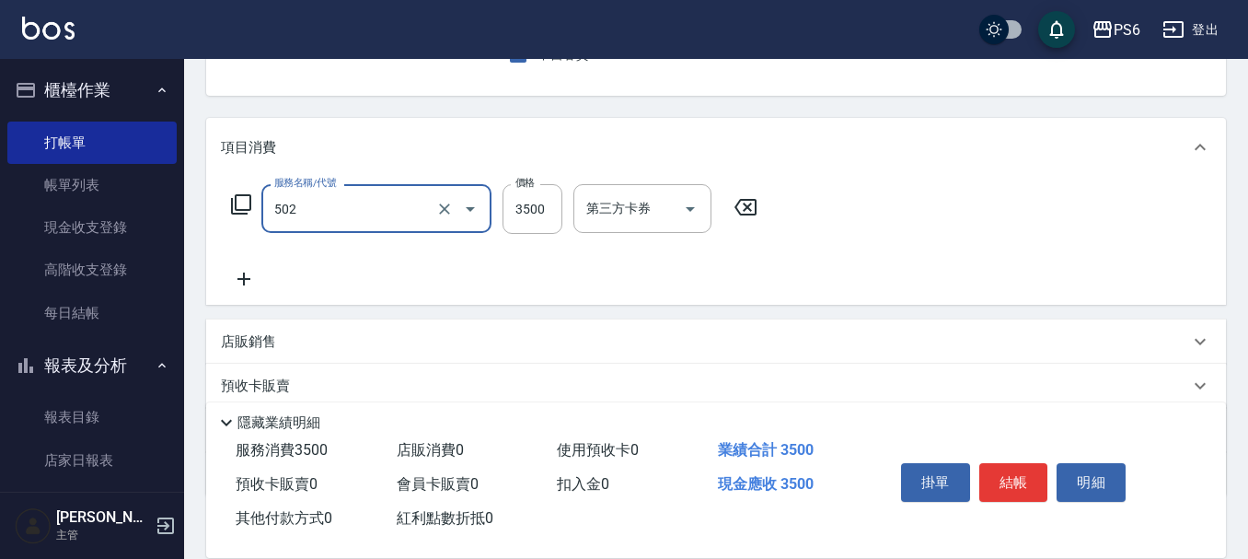
type input "水漾染髮(502)"
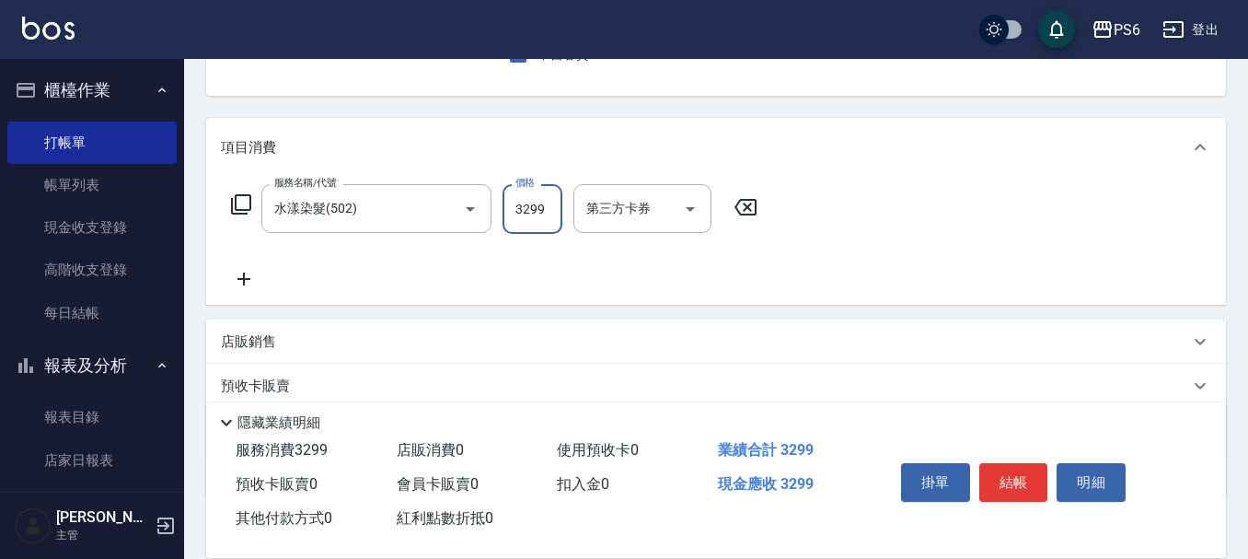
scroll to position [0, 0]
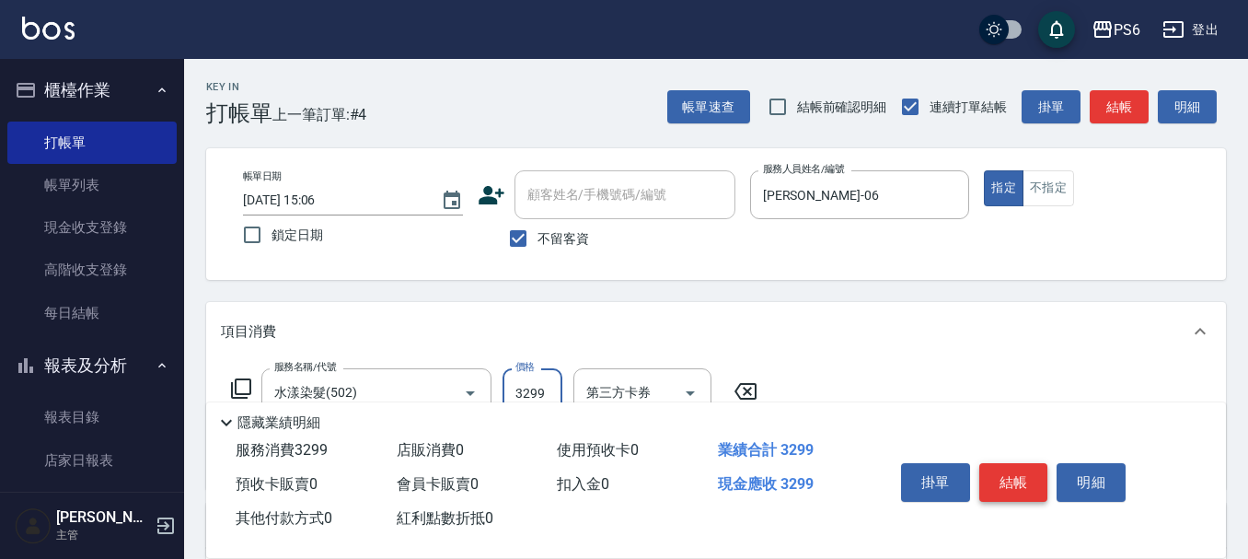
type input "3299"
click at [1018, 474] on button "結帳" at bounding box center [1013, 482] width 69 height 39
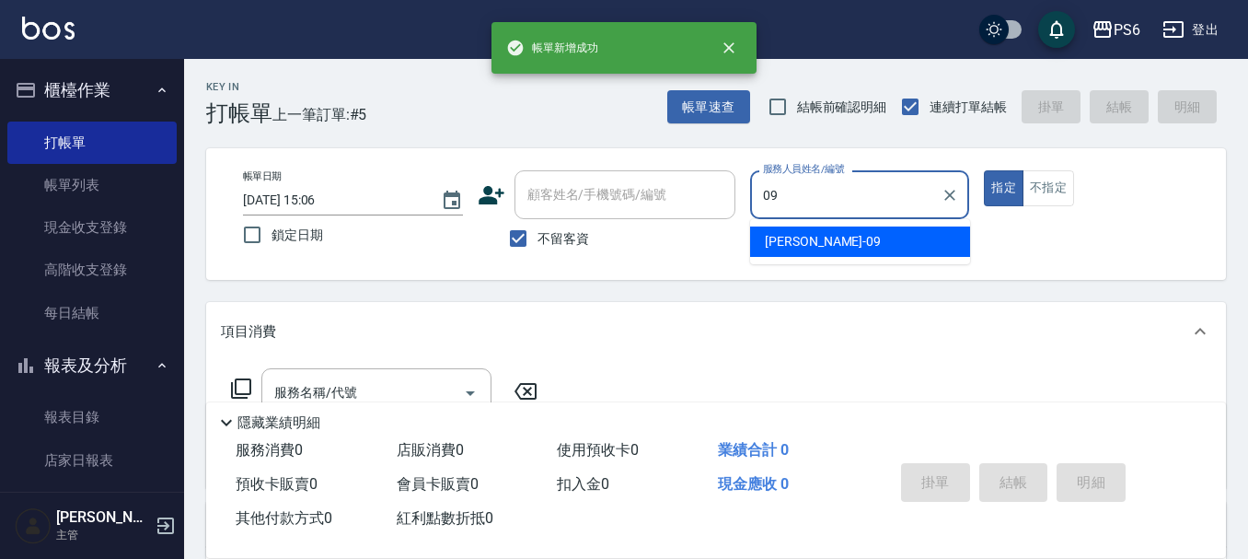
type input "[PERSON_NAME]-09"
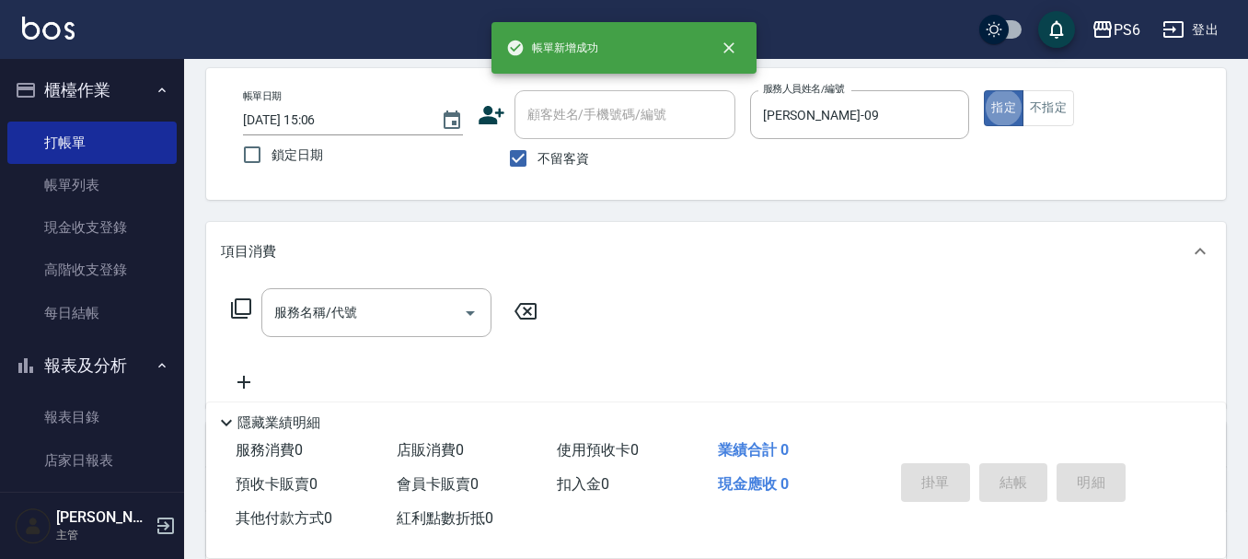
scroll to position [184, 0]
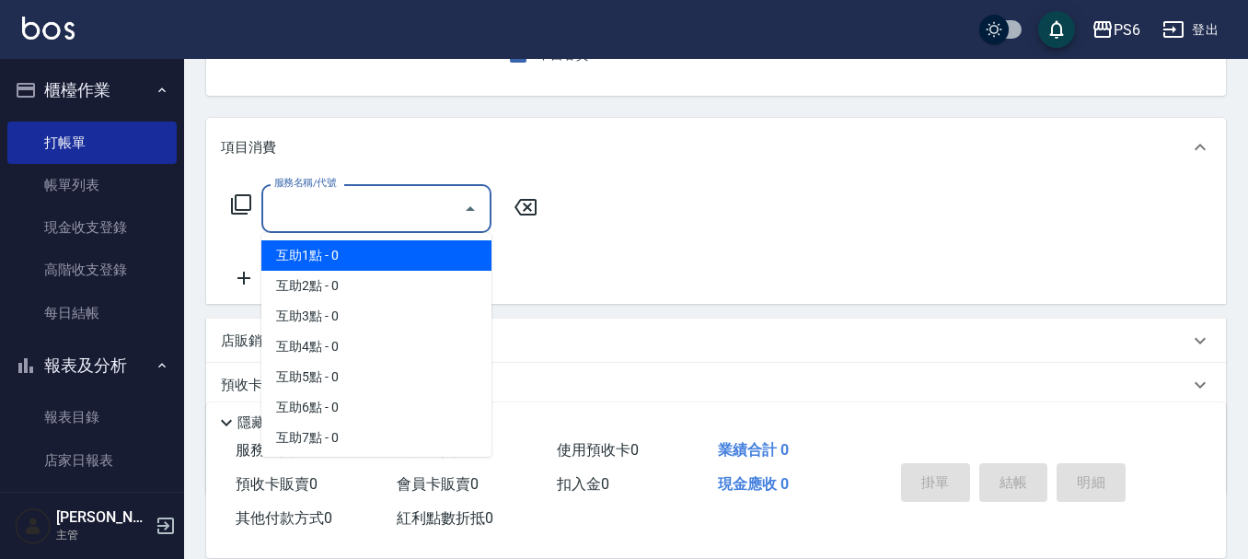
click at [436, 196] on input "服務名稱/代號" at bounding box center [363, 208] width 186 height 32
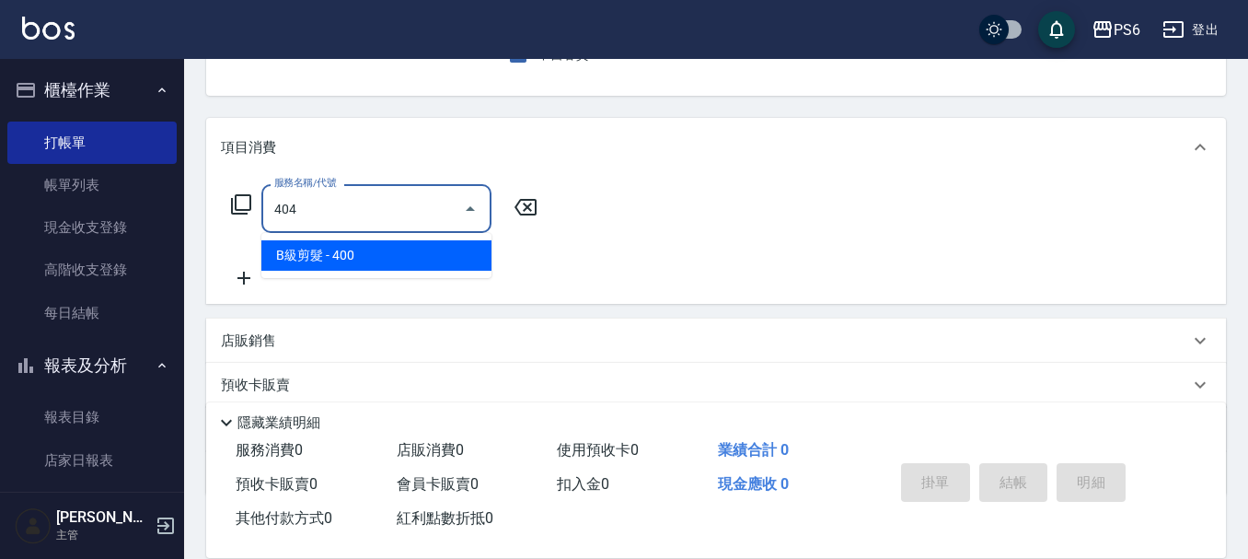
type input "B級剪髮(404)"
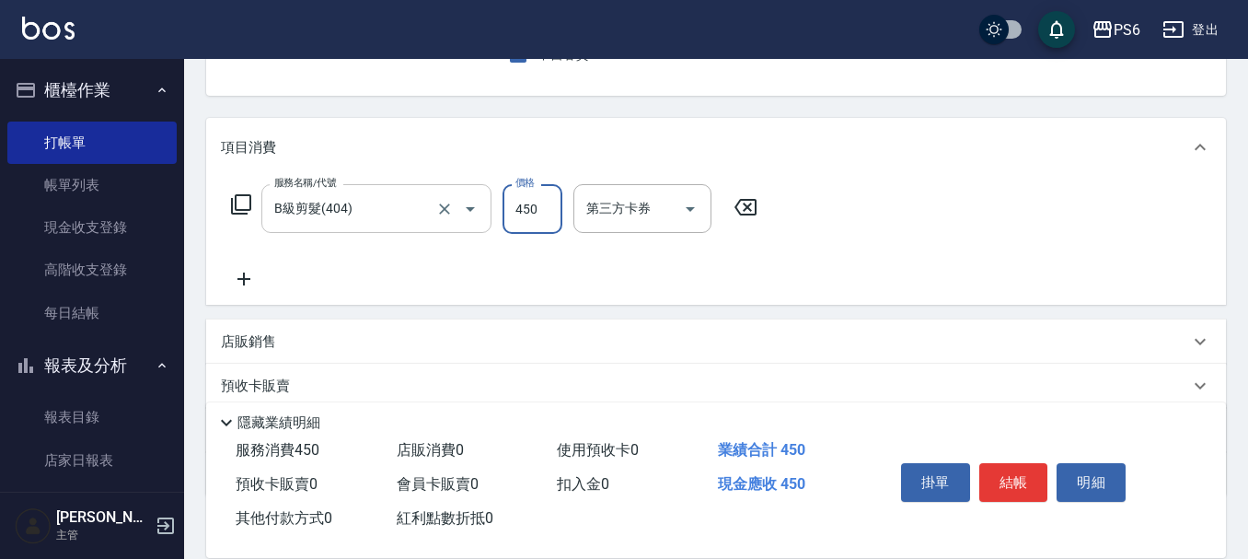
type input "450"
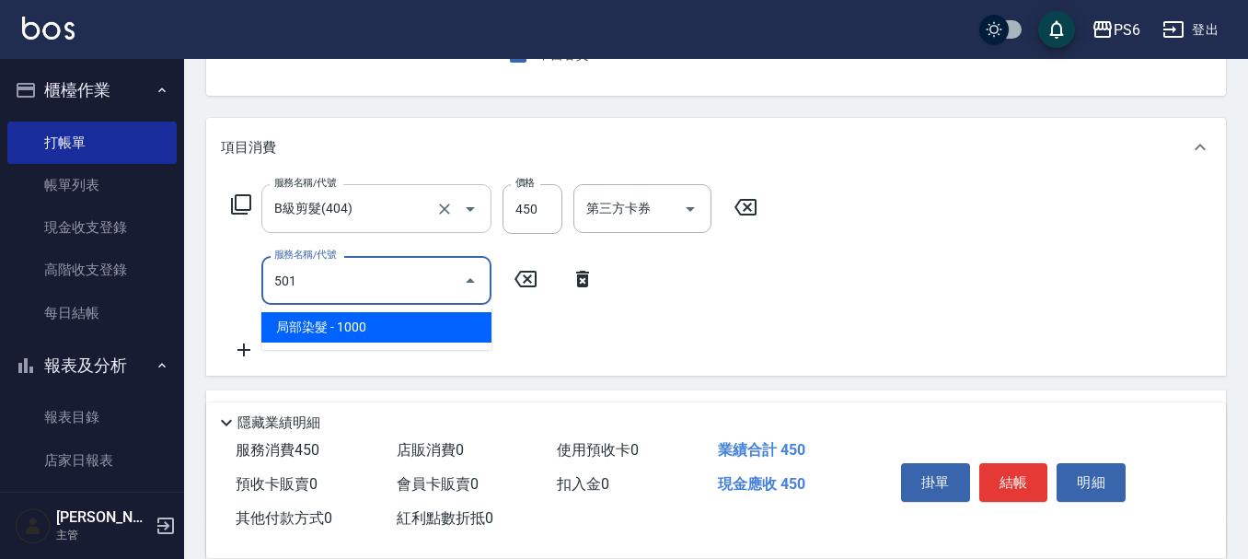
type input "局部染髮(501)"
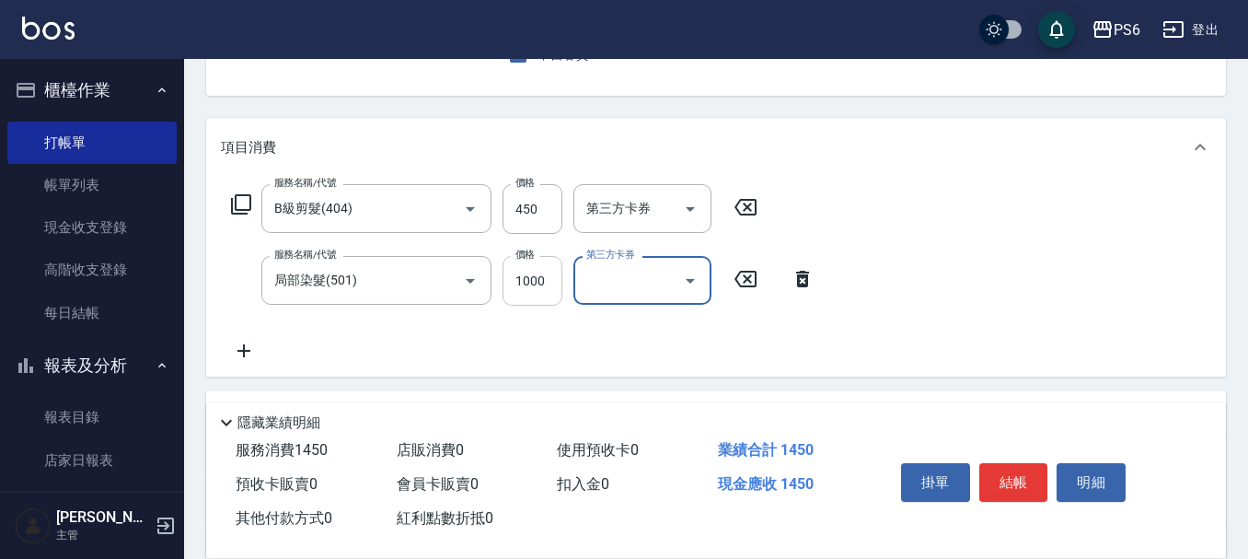
click at [528, 282] on input "1000" at bounding box center [533, 281] width 60 height 50
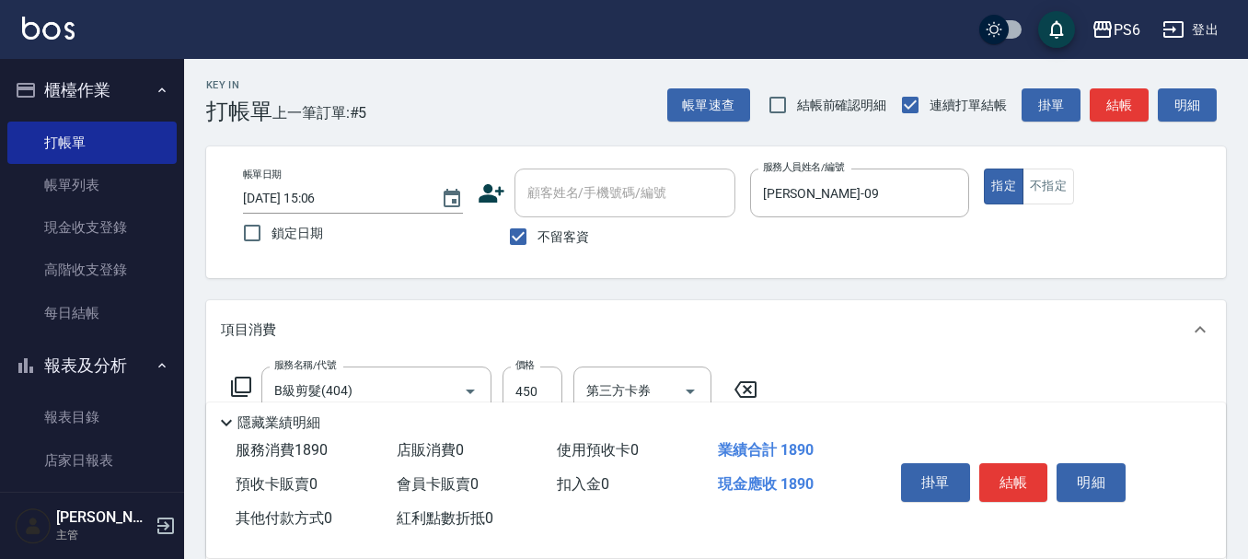
scroll to position [0, 0]
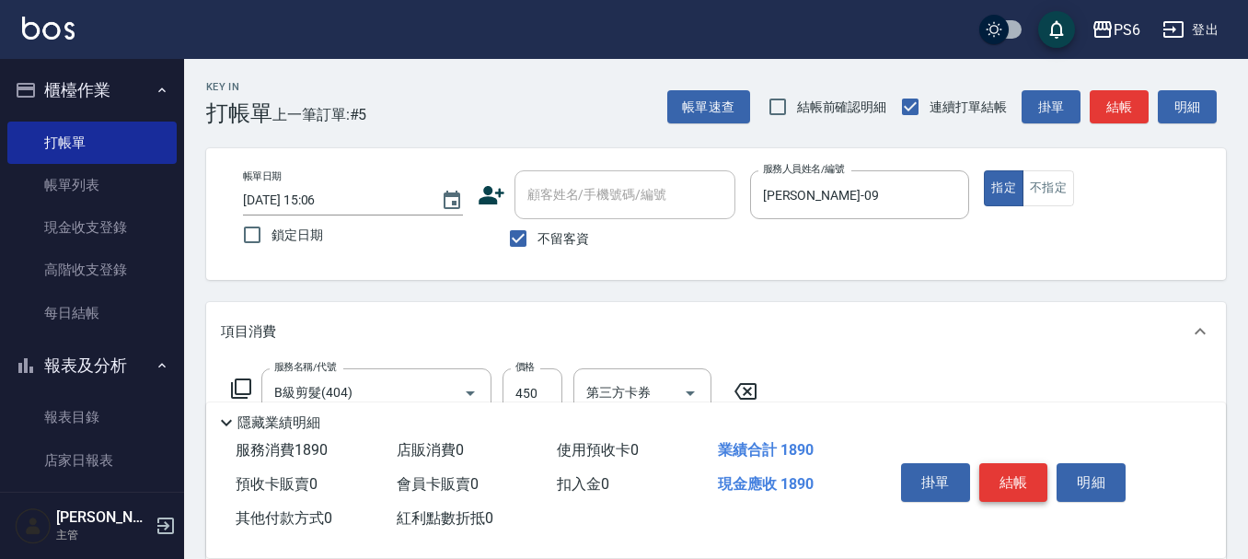
type input "1440"
click at [1001, 471] on button "結帳" at bounding box center [1013, 482] width 69 height 39
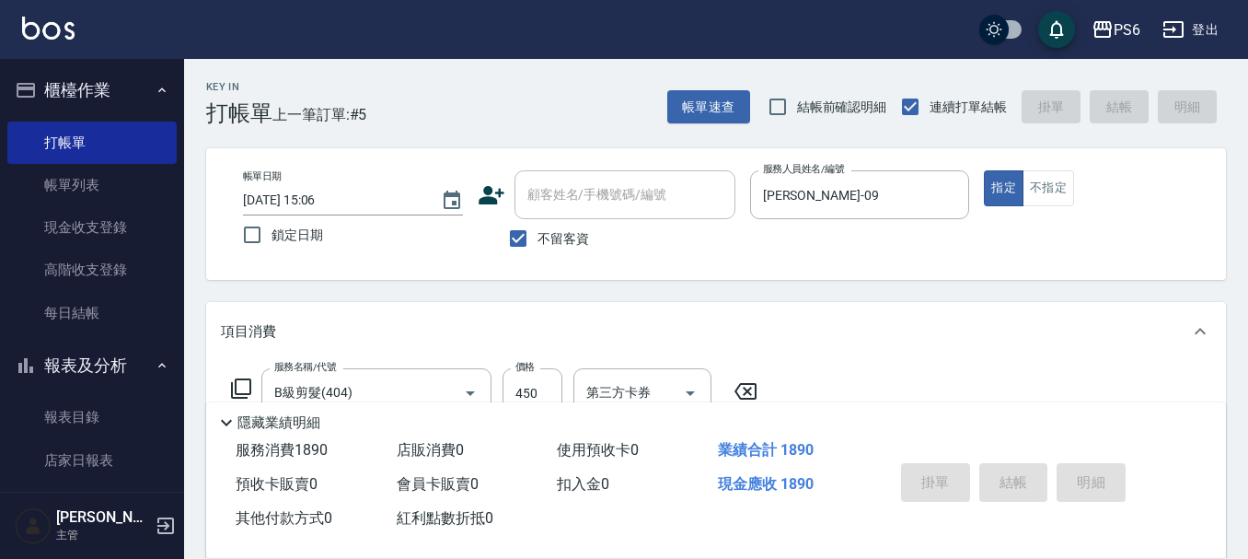
type input "[DATE] 15:07"
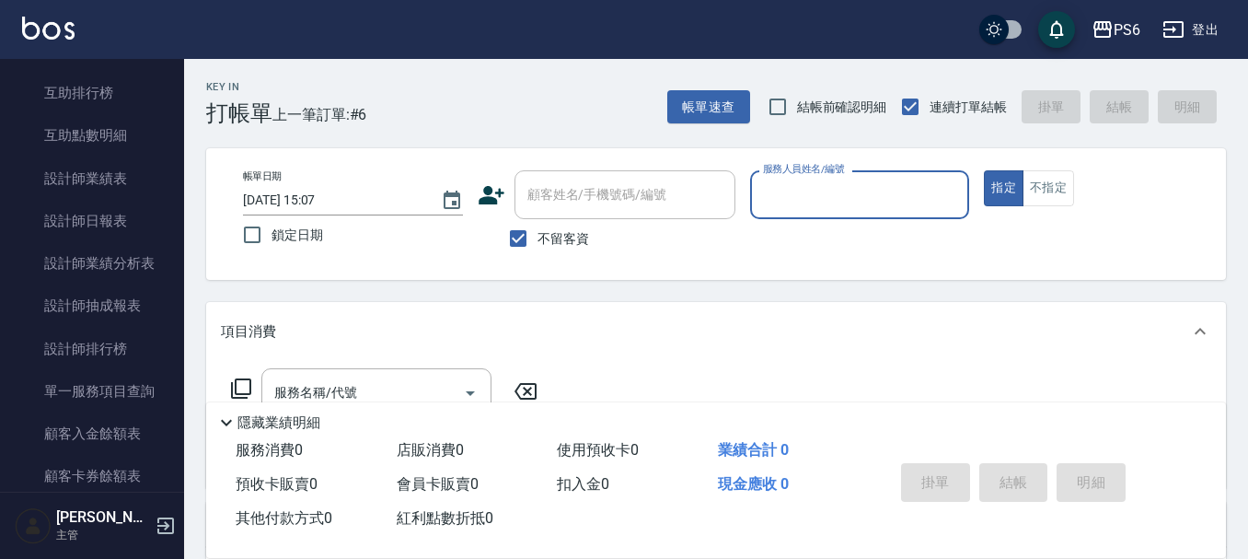
scroll to position [460, 0]
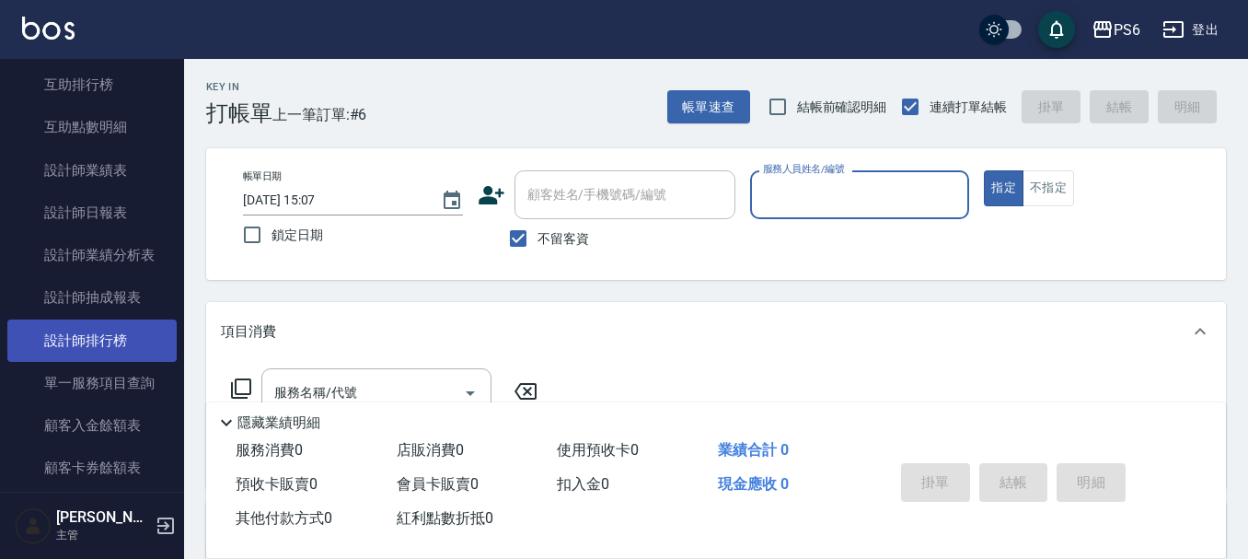
click at [132, 343] on link "設計師排行榜" at bounding box center [91, 340] width 169 height 42
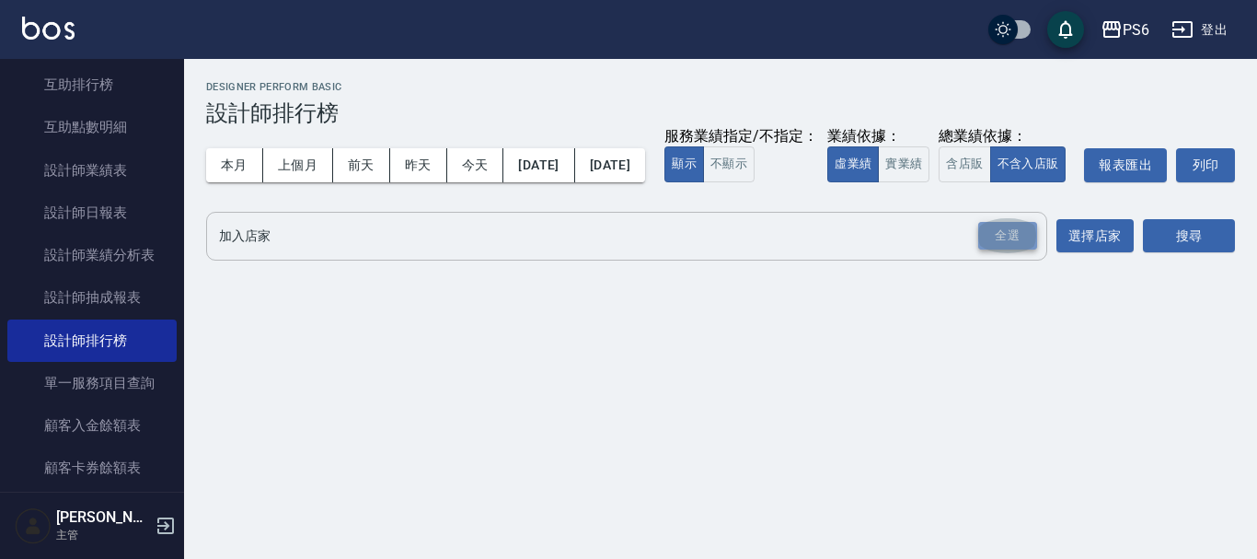
click at [1010, 250] on div "全選" at bounding box center [1008, 236] width 59 height 29
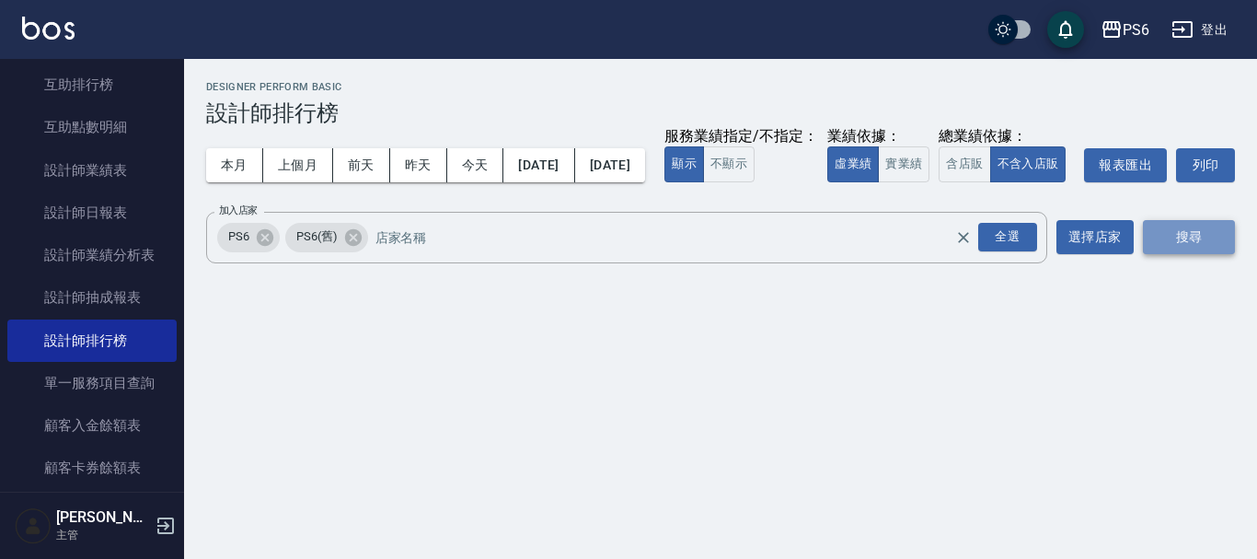
click at [1176, 254] on button "搜尋" at bounding box center [1189, 237] width 92 height 34
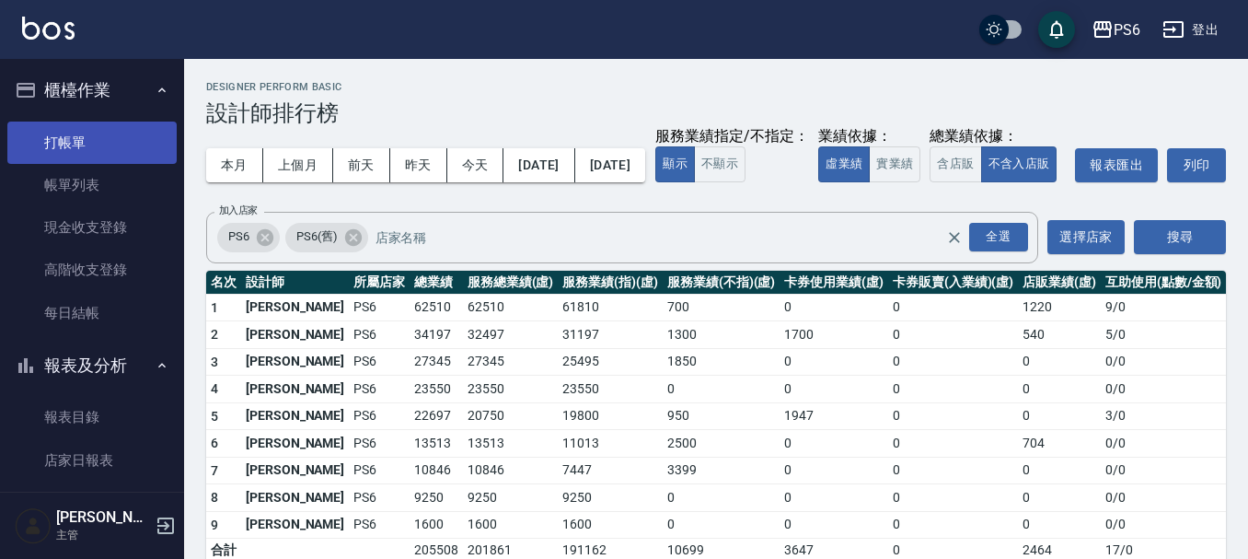
click at [62, 124] on link "打帳單" at bounding box center [91, 143] width 169 height 42
